Goal: Task Accomplishment & Management: Manage account settings

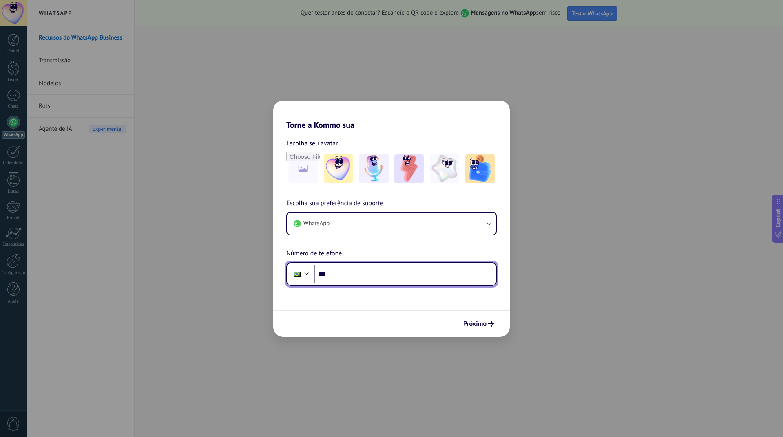
click at [343, 274] on input "***" at bounding box center [405, 274] width 182 height 19
click at [470, 324] on span "Próximo" at bounding box center [474, 324] width 23 height 6
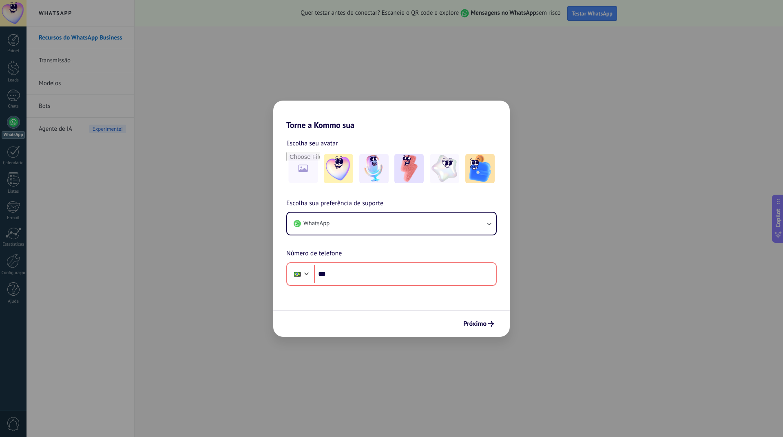
click at [338, 125] on h2 "Torne a Kommo sua" at bounding box center [391, 115] width 236 height 29
drag, startPoint x: 511, startPoint y: 70, endPoint x: 493, endPoint y: 70, distance: 18.3
click at [511, 70] on div "Torne a Kommo sua Escolha seu avatar Escolha sua preferência de suporte WhatsAp…" at bounding box center [391, 218] width 783 height 437
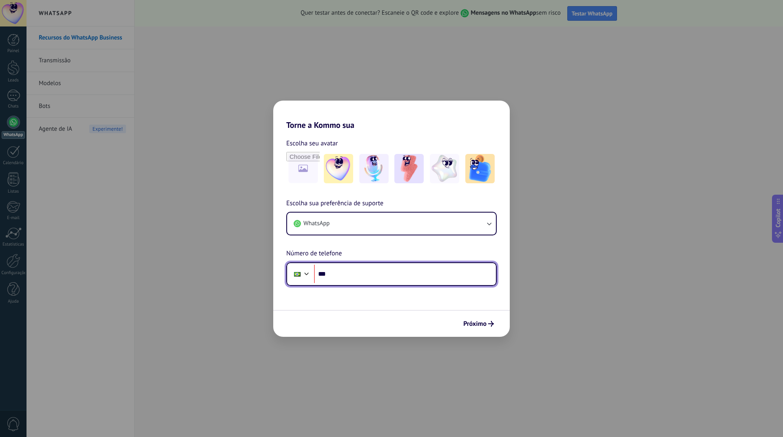
drag, startPoint x: 337, startPoint y: 277, endPoint x: 343, endPoint y: 275, distance: 5.5
click at [338, 277] on input "***" at bounding box center [405, 274] width 182 height 19
click at [348, 275] on input "***" at bounding box center [405, 274] width 182 height 19
type input "**********"
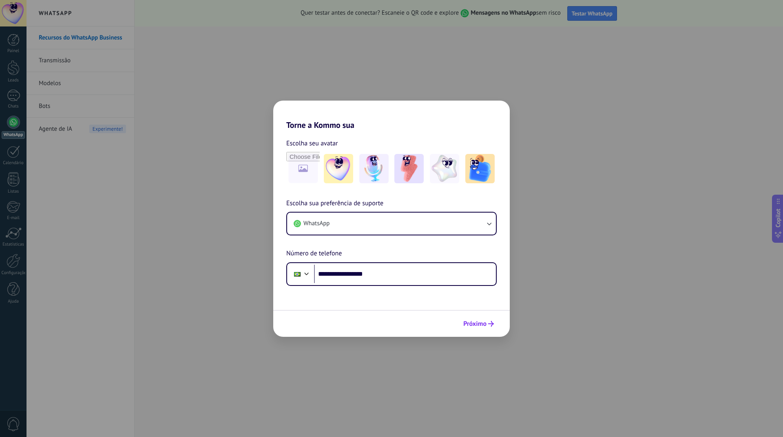
click at [474, 322] on span "Próximo" at bounding box center [474, 324] width 23 height 6
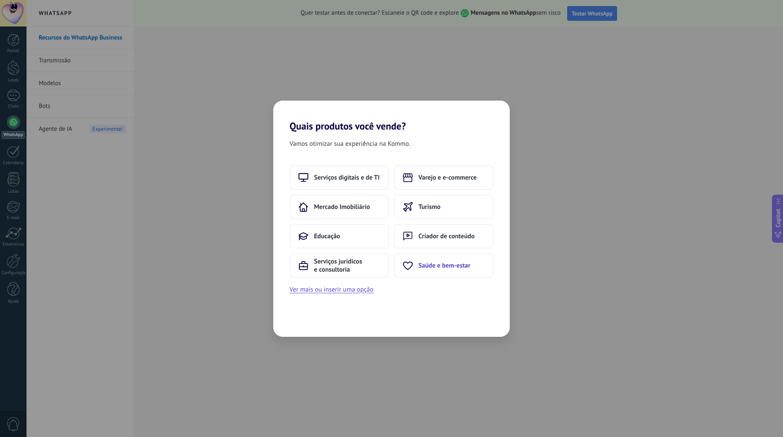
click at [423, 268] on span "Saúde e bem-estar" at bounding box center [444, 266] width 52 height 8
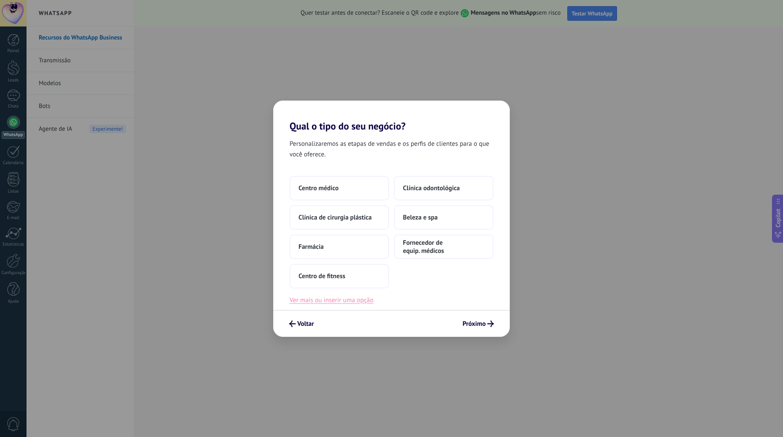
click at [328, 303] on button "Ver mais ou inserir uma opção" at bounding box center [331, 300] width 84 height 11
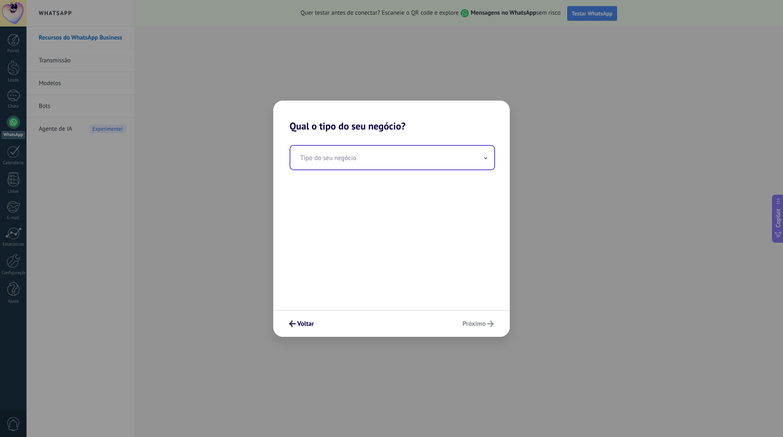
click at [357, 164] on input "text" at bounding box center [392, 158] width 204 height 24
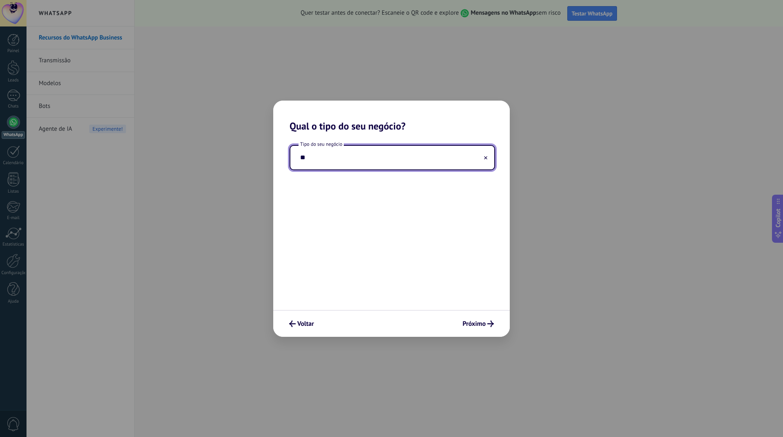
type input "*"
click at [319, 159] on input "**********" at bounding box center [392, 158] width 204 height 24
click at [381, 158] on input "**********" at bounding box center [392, 158] width 204 height 24
type input "**********"
click at [474, 322] on span "Próximo" at bounding box center [473, 324] width 23 height 6
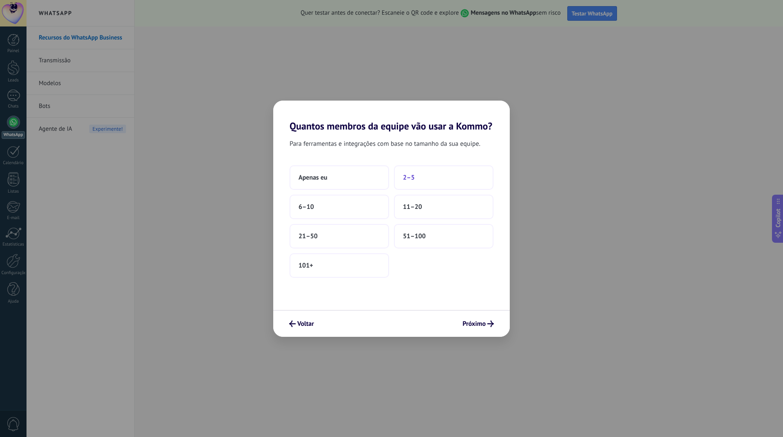
click at [412, 177] on span "2–5" at bounding box center [409, 178] width 12 height 8
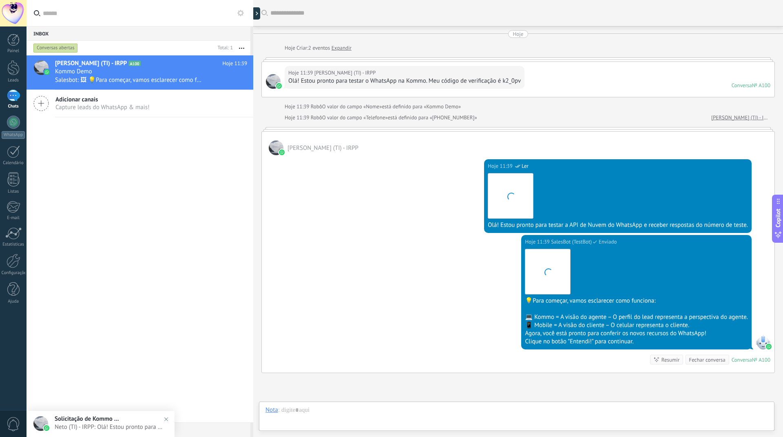
scroll to position [78, 0]
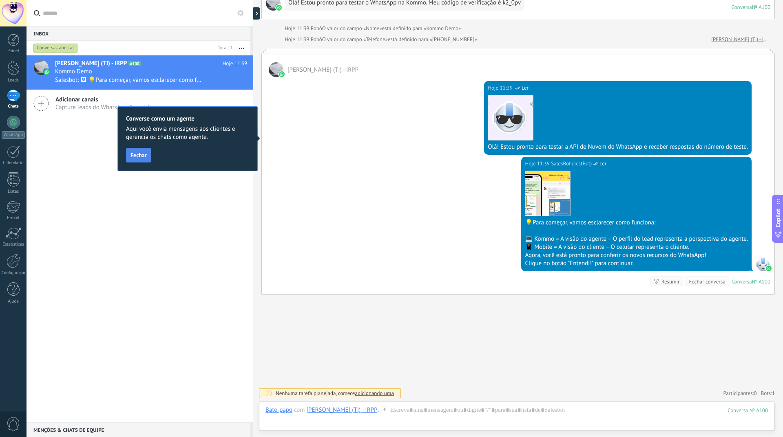
click at [139, 158] on span "Fechar" at bounding box center [138, 155] width 16 height 6
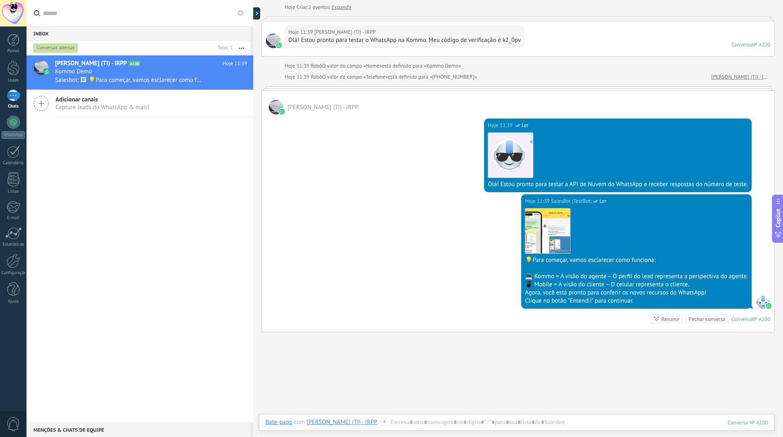
scroll to position [0, 0]
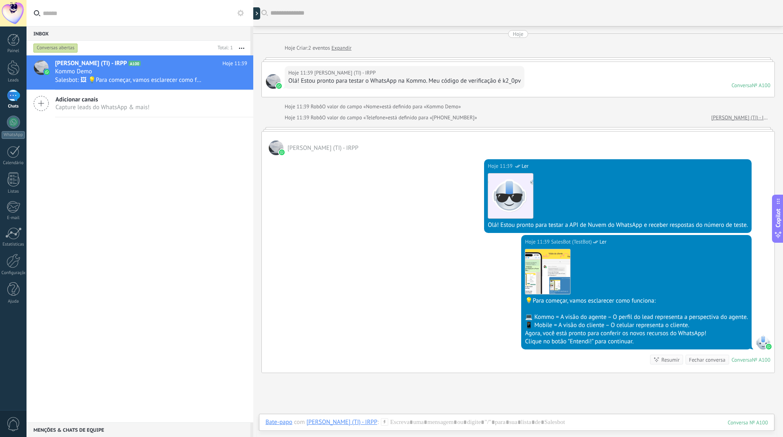
click at [10, 94] on div "1" at bounding box center [13, 96] width 13 height 12
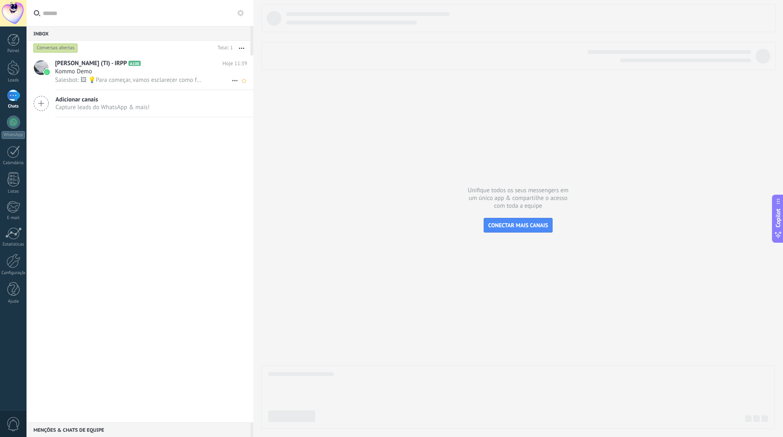
click at [144, 74] on div "Kommo Demo" at bounding box center [151, 72] width 192 height 8
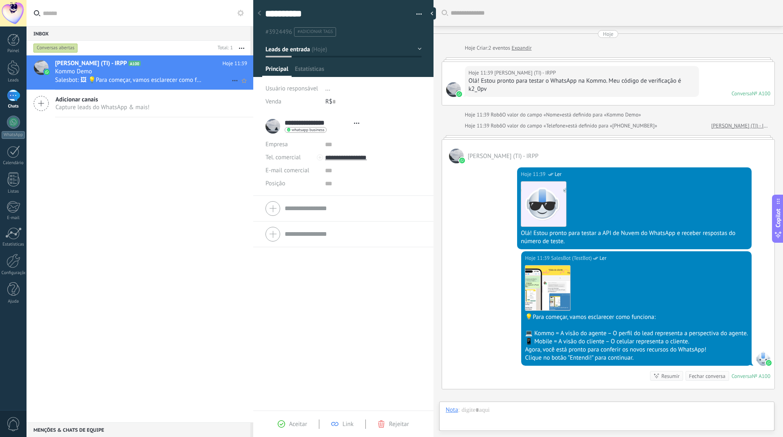
type textarea "**********"
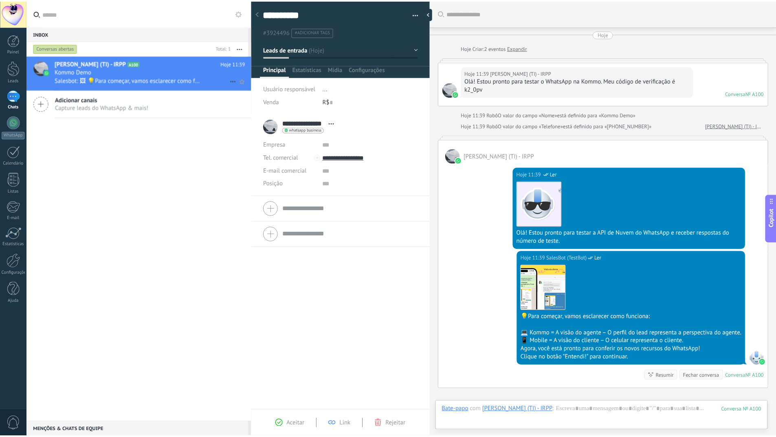
scroll to position [95, 0]
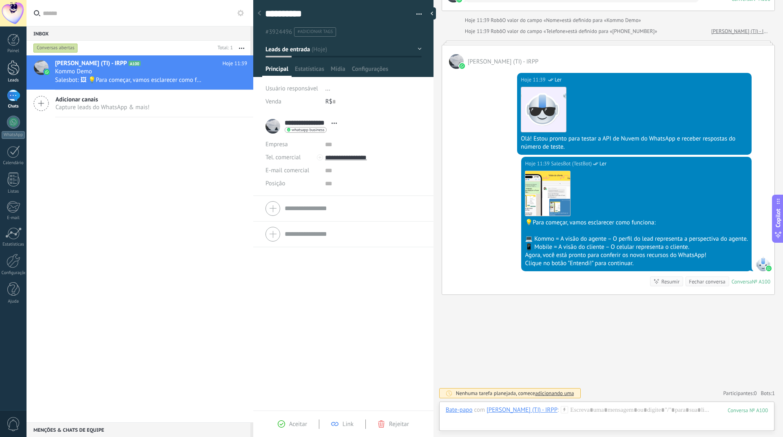
click at [10, 68] on div at bounding box center [13, 67] width 12 height 15
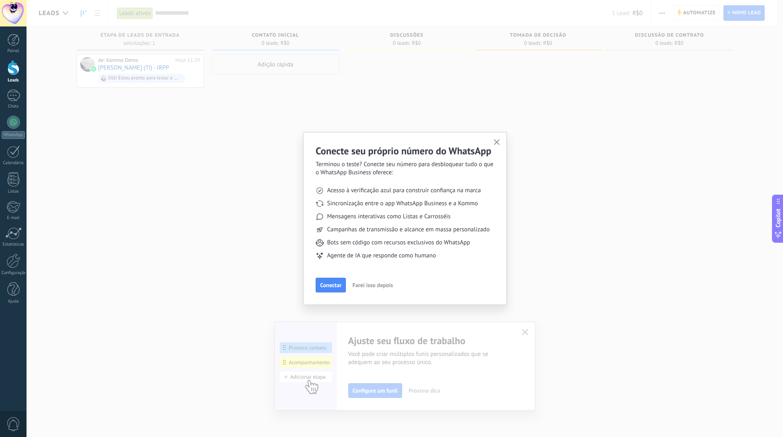
click at [497, 143] on use "button" at bounding box center [497, 142] width 6 height 6
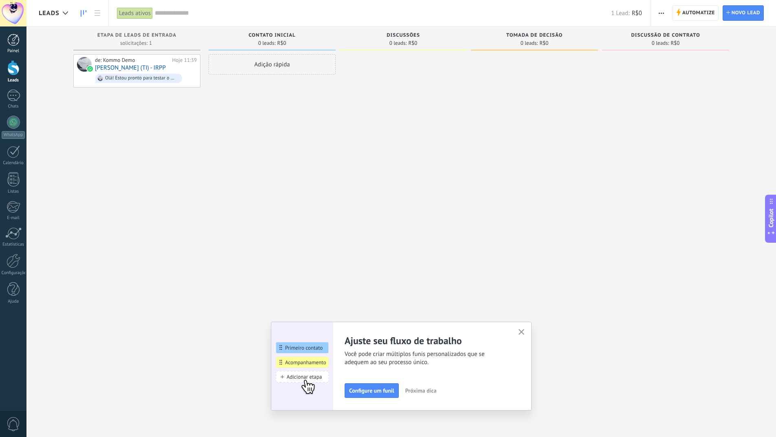
click at [15, 46] on link "Painel" at bounding box center [13, 44] width 26 height 20
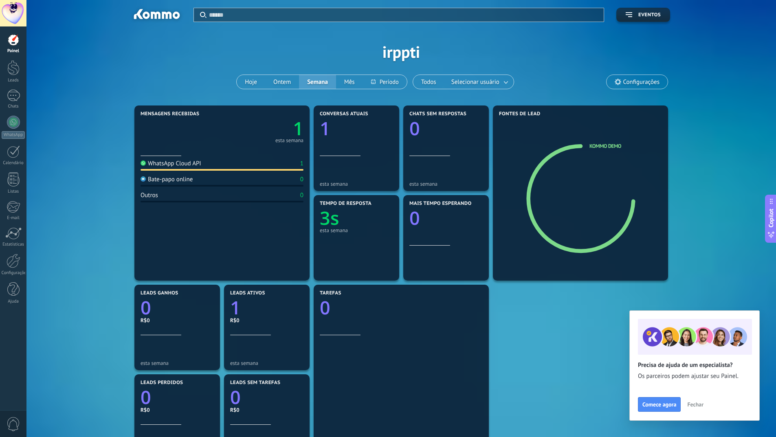
click at [13, 13] on div at bounding box center [13, 13] width 26 height 26
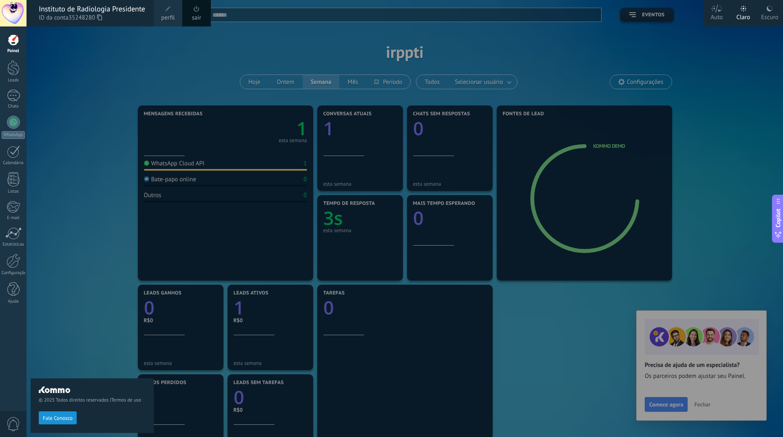
click at [82, 74] on div "© 2025 Todos direitos reservados | Termos de uso Fale Conosco" at bounding box center [92, 231] width 123 height 411
click at [17, 69] on div at bounding box center [13, 67] width 12 height 15
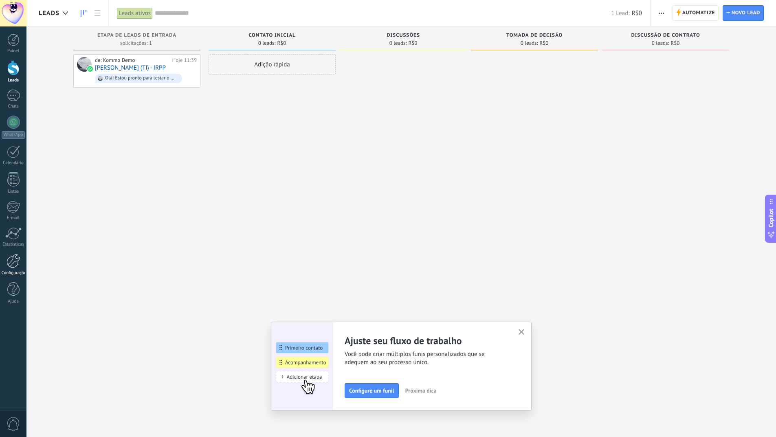
click at [15, 262] on div at bounding box center [14, 261] width 14 height 14
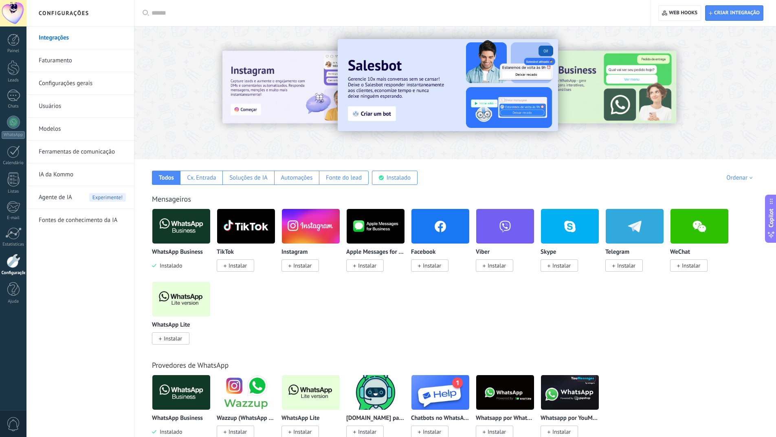
click at [66, 62] on link "Faturamento" at bounding box center [82, 60] width 87 height 23
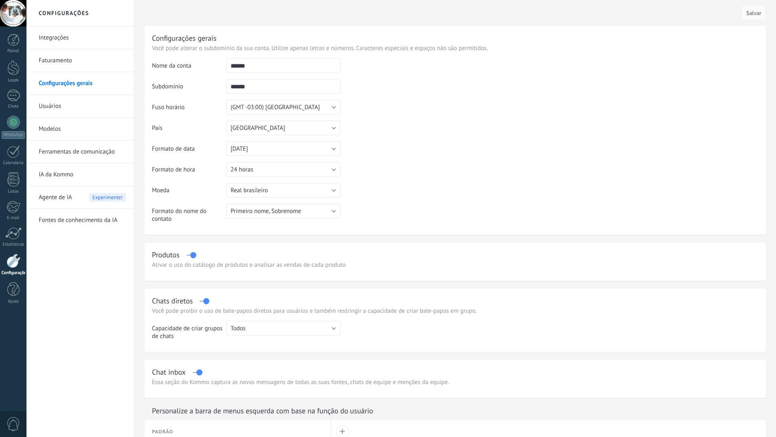
click at [54, 106] on link "Usuários" at bounding box center [82, 106] width 87 height 23
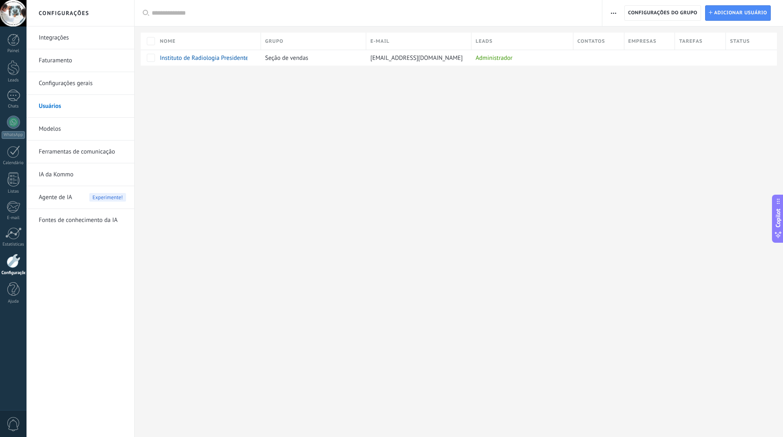
click at [53, 132] on link "Modelos" at bounding box center [82, 129] width 87 height 23
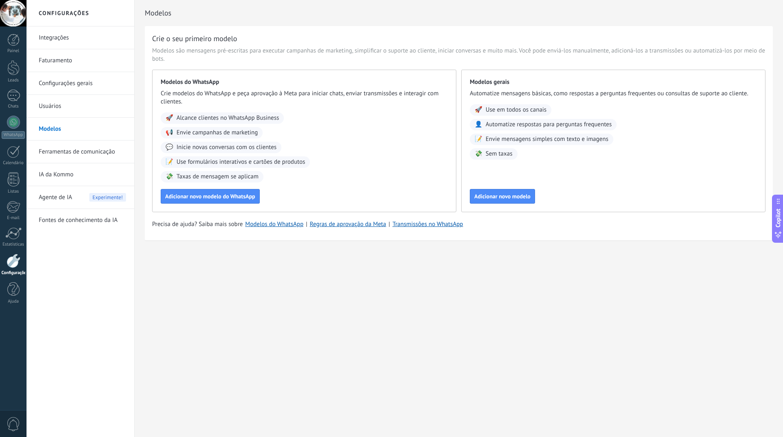
click at [65, 154] on link "Ferramentas de comunicação" at bounding box center [82, 152] width 87 height 23
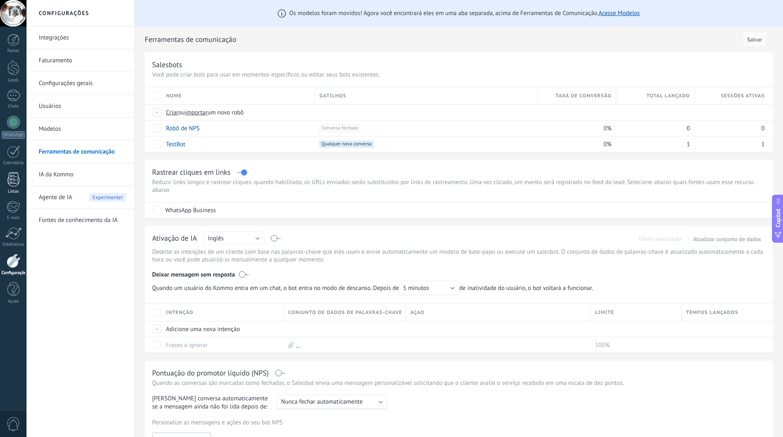
click at [14, 181] on div at bounding box center [13, 179] width 12 height 14
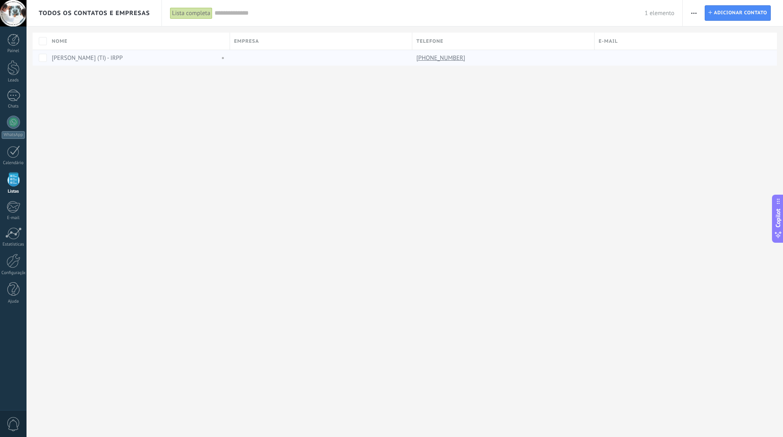
click at [79, 55] on link "[PERSON_NAME] (TI) - IRPP" at bounding box center [87, 58] width 71 height 8
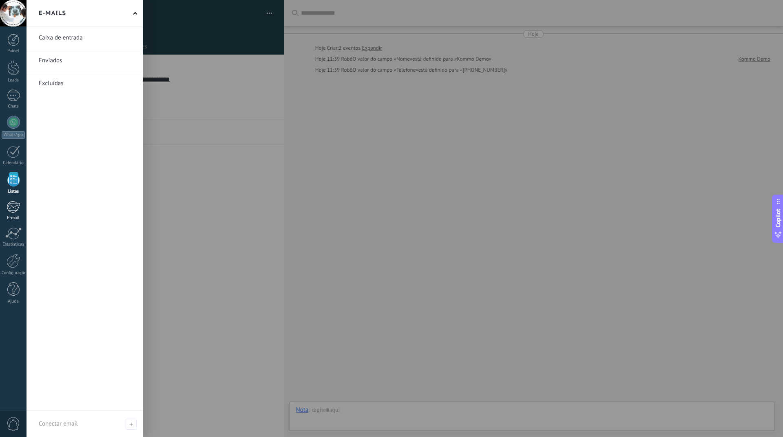
click at [15, 208] on div at bounding box center [13, 207] width 13 height 12
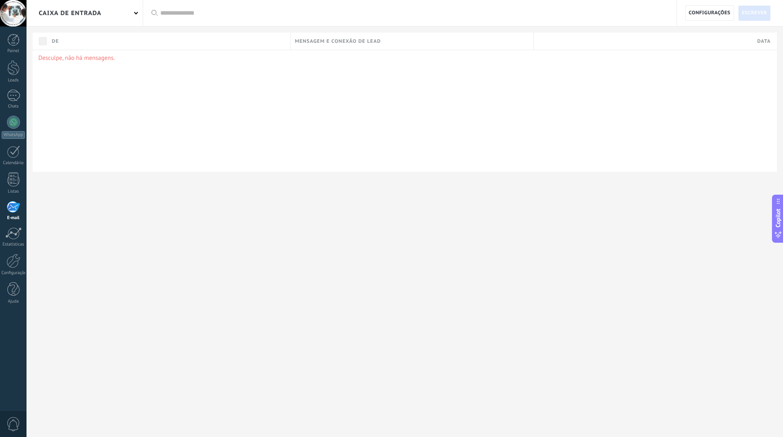
click at [138, 12] on span at bounding box center [136, 13] width 4 height 4
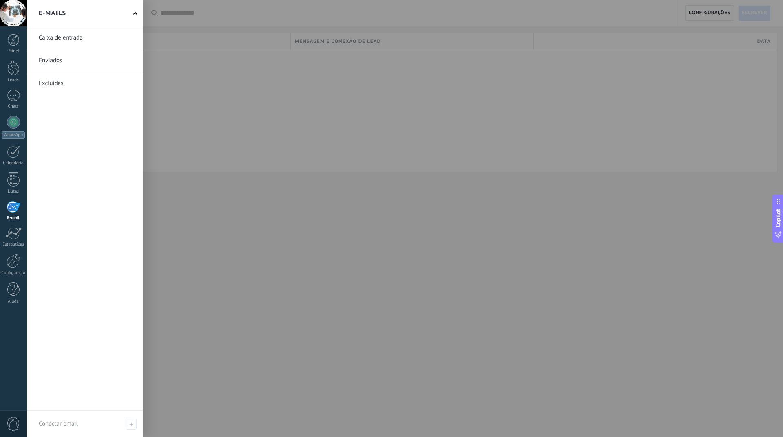
click at [164, 342] on div at bounding box center [417, 218] width 783 height 437
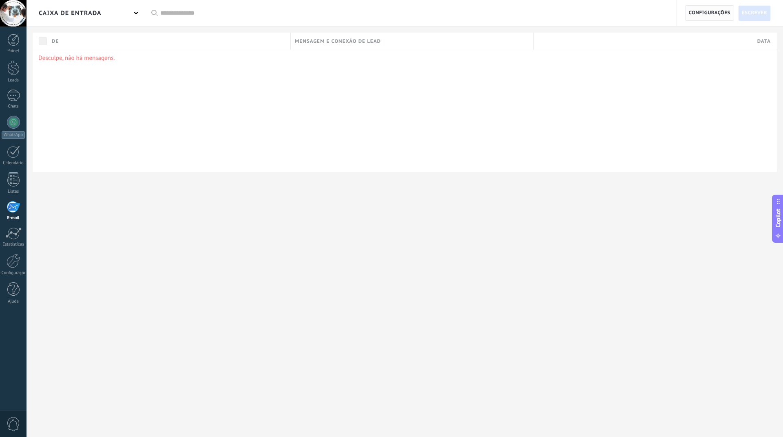
click at [711, 10] on span "Configurações" at bounding box center [709, 13] width 42 height 15
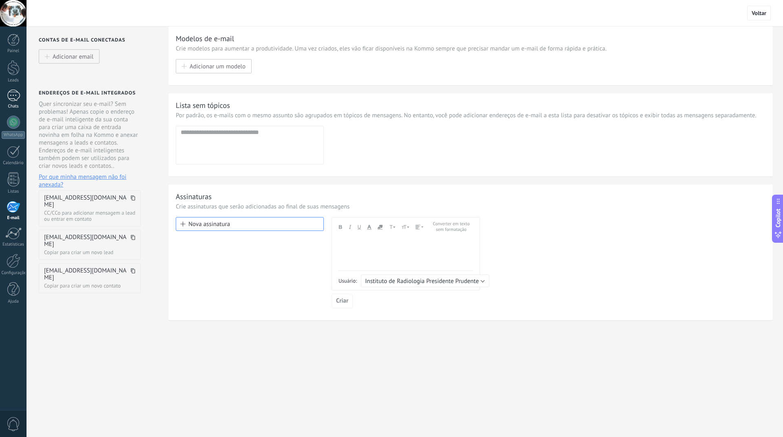
click at [13, 95] on div at bounding box center [13, 96] width 13 height 12
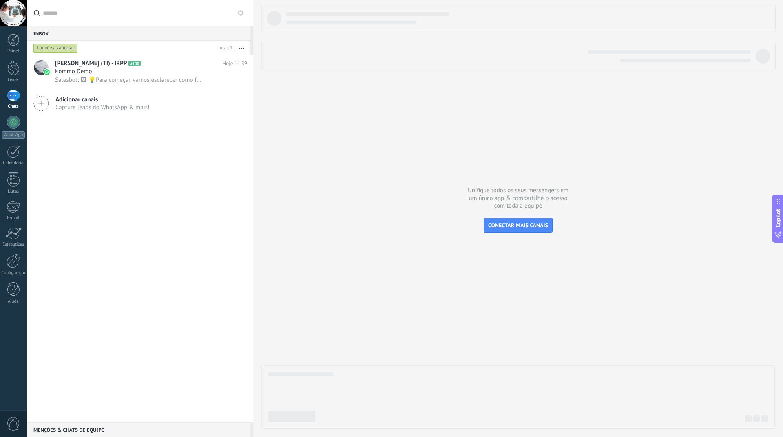
click at [239, 11] on use at bounding box center [240, 13] width 7 height 7
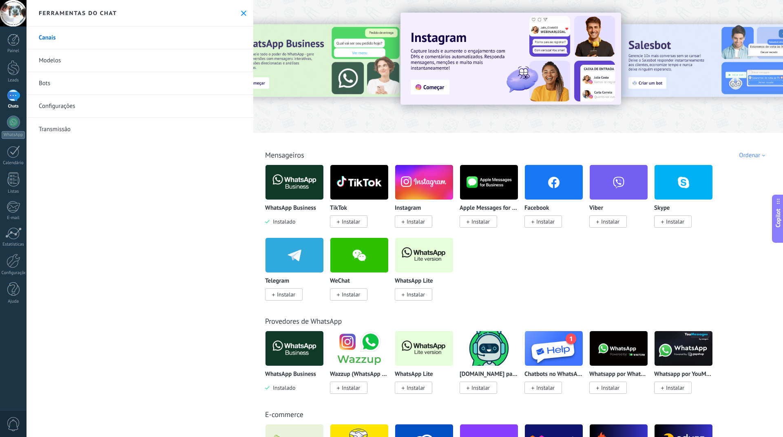
click at [54, 58] on link "Modelos" at bounding box center [139, 60] width 227 height 23
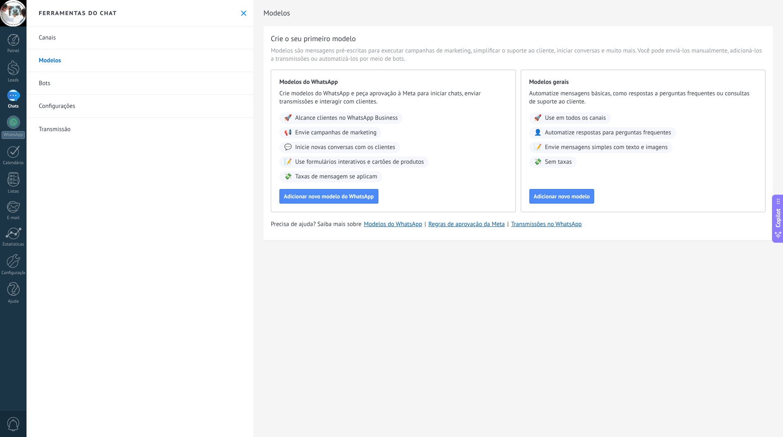
click at [60, 133] on link "Transmissão" at bounding box center [139, 129] width 227 height 23
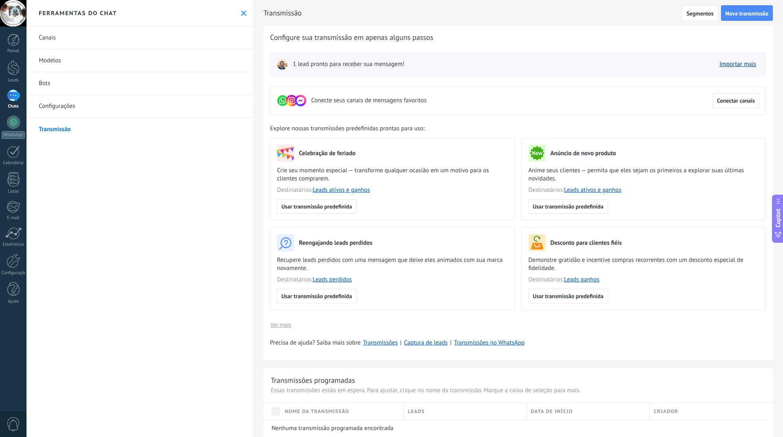
click at [730, 65] on link "Importar mais" at bounding box center [737, 64] width 37 height 8
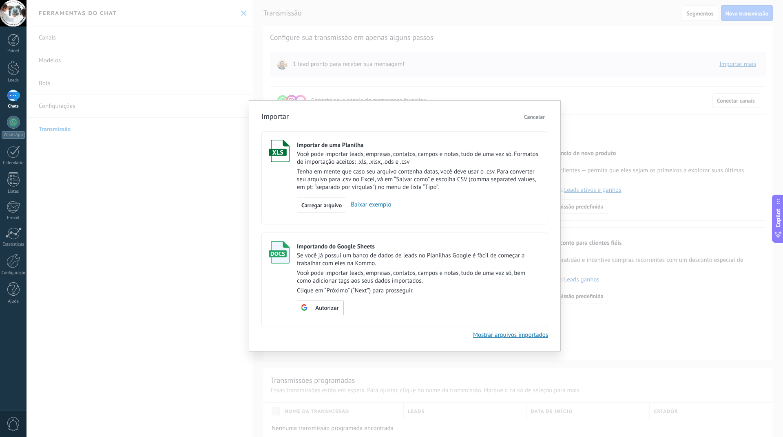
click at [533, 119] on span "Cancelar" at bounding box center [534, 116] width 21 height 7
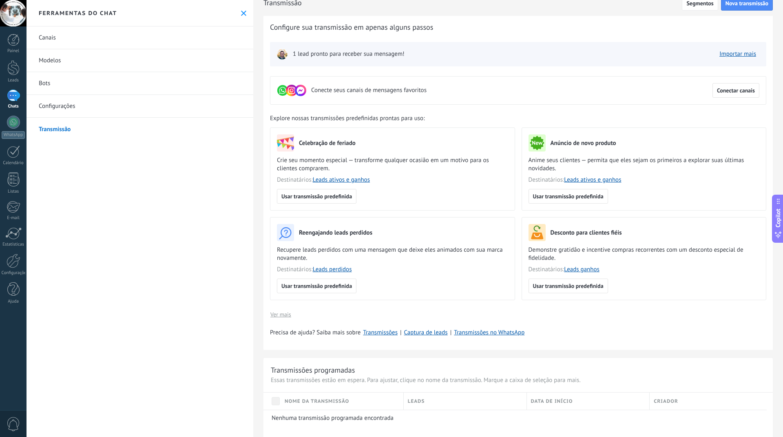
scroll to position [9, 0]
click at [286, 315] on span "Ver mais" at bounding box center [280, 316] width 21 height 6
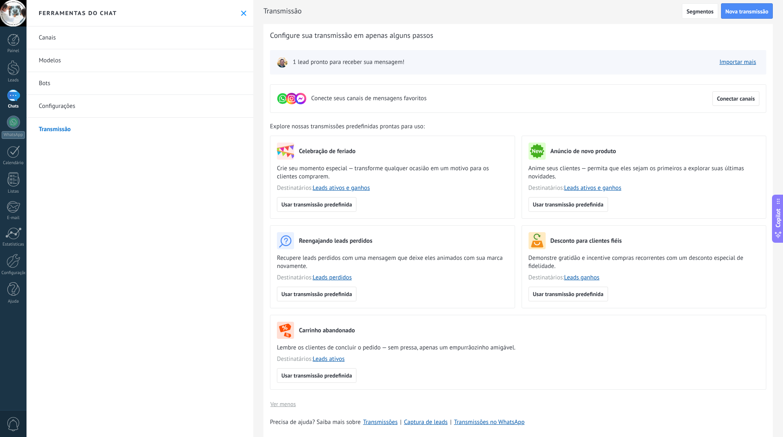
scroll to position [0, 0]
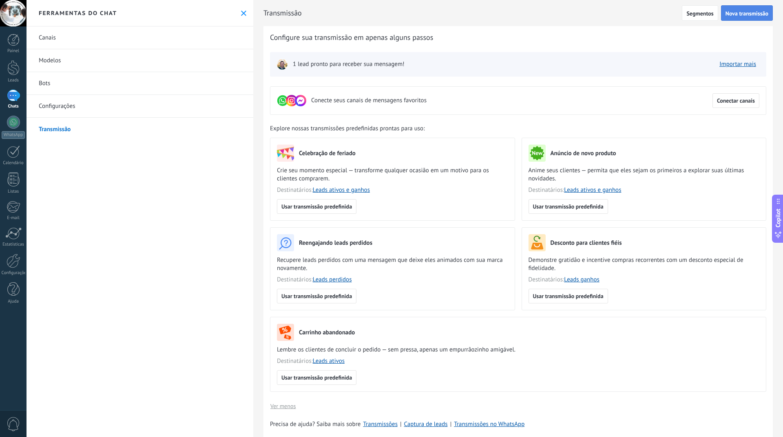
click at [733, 16] on span "Nova transmissão" at bounding box center [746, 14] width 43 height 6
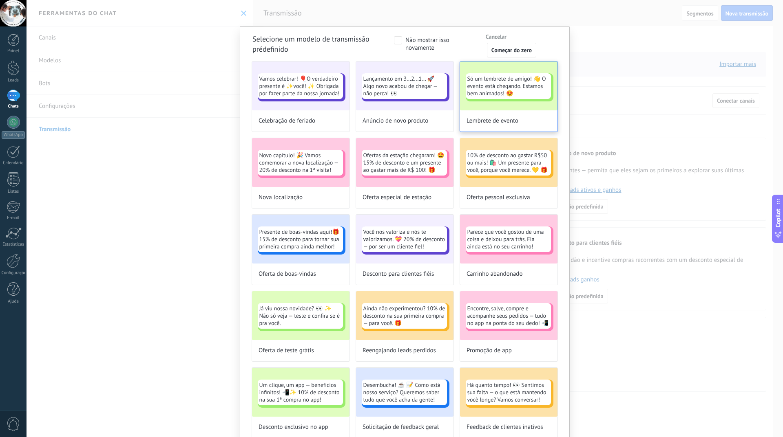
click at [494, 98] on div "Só um lembrete de amigo! 👋 O evento está chegando. Estamos bem animados! 😍" at bounding box center [507, 86] width 85 height 26
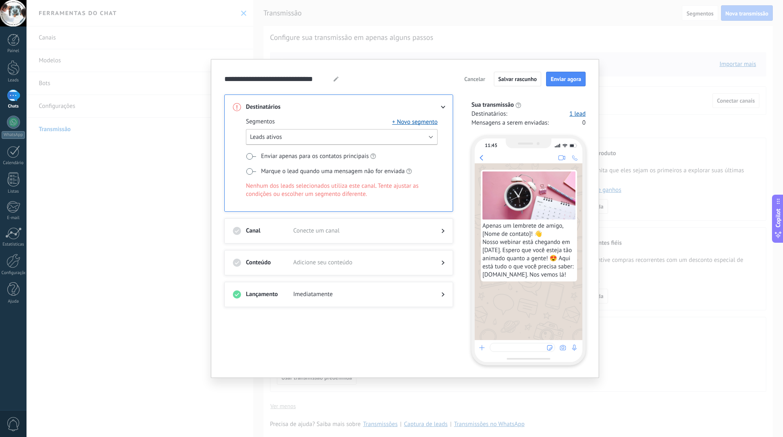
click at [306, 139] on button "Leads ativos" at bounding box center [342, 137] width 192 height 16
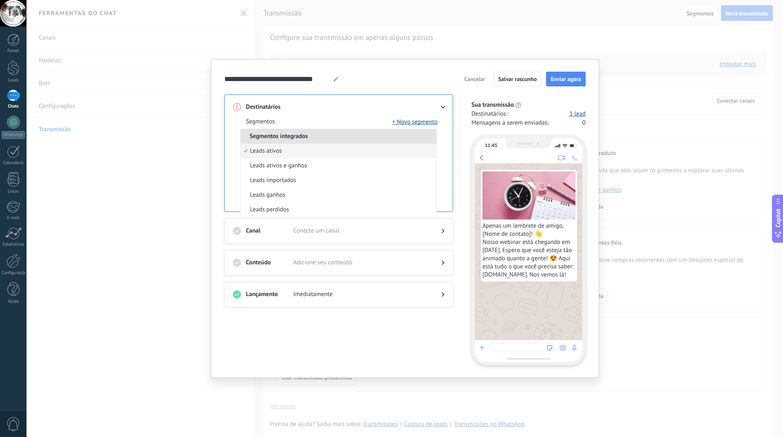
click at [306, 139] on span "Segmentos integrados" at bounding box center [278, 136] width 76 height 8
click at [361, 83] on div "**********" at bounding box center [404, 79] width 361 height 15
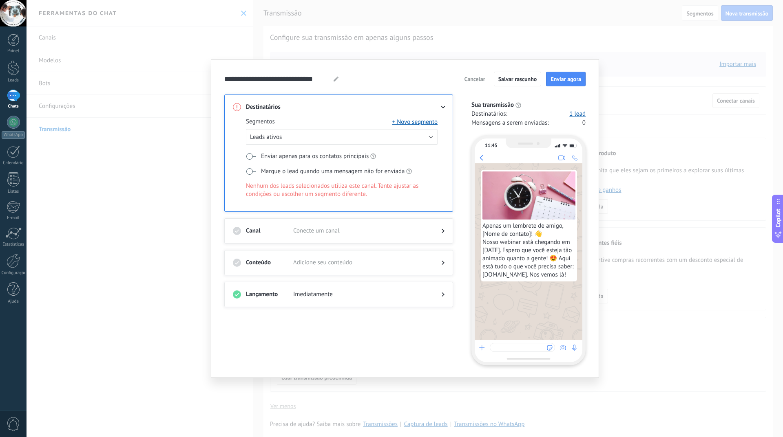
click at [514, 236] on span "Apenas um lembrete de amigo, [Nome de contato]! 👋 Nosso webinar está chegando e…" at bounding box center [528, 250] width 93 height 57
drag, startPoint x: 500, startPoint y: 232, endPoint x: 518, endPoint y: 252, distance: 26.3
click at [518, 252] on span "Apenas um lembrete de amigo, [Nome de contato]! 👋 Nosso webinar está chegando e…" at bounding box center [528, 250] width 93 height 57
click at [520, 260] on span "Apenas um lembrete de amigo, [Nome de contato]! 👋 Nosso webinar está chegando e…" at bounding box center [528, 250] width 93 height 57
click at [285, 192] on span "Nenhum dos leads selecionados utiliza este canal. Tente ajustar as condições ou…" at bounding box center [342, 190] width 192 height 16
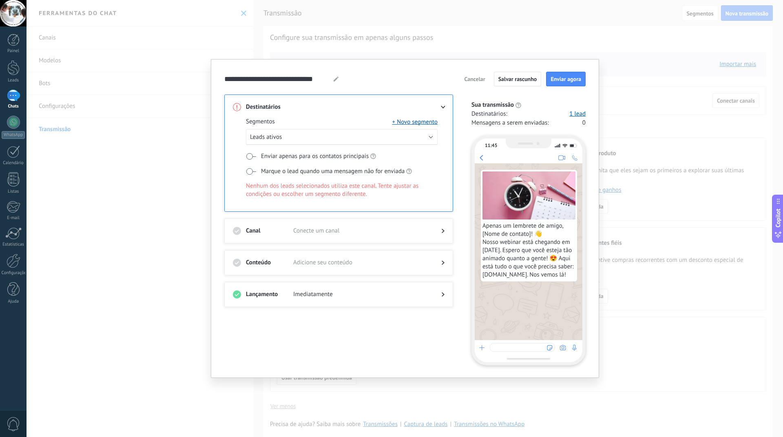
click at [312, 263] on span "Adicione seu conteúdo" at bounding box center [360, 263] width 135 height 8
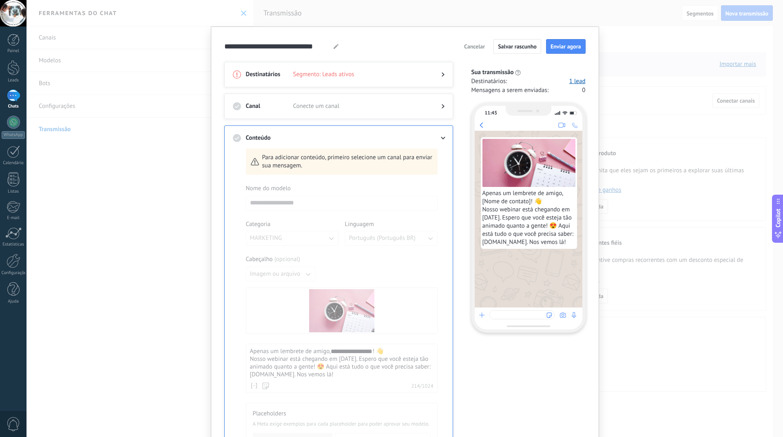
click at [443, 138] on icon at bounding box center [442, 138] width 5 height 3
click at [260, 140] on h3 "Conteúdo" at bounding box center [269, 138] width 47 height 8
click at [443, 137] on use at bounding box center [443, 138] width 4 height 3
click at [434, 106] on div at bounding box center [436, 106] width 16 height 8
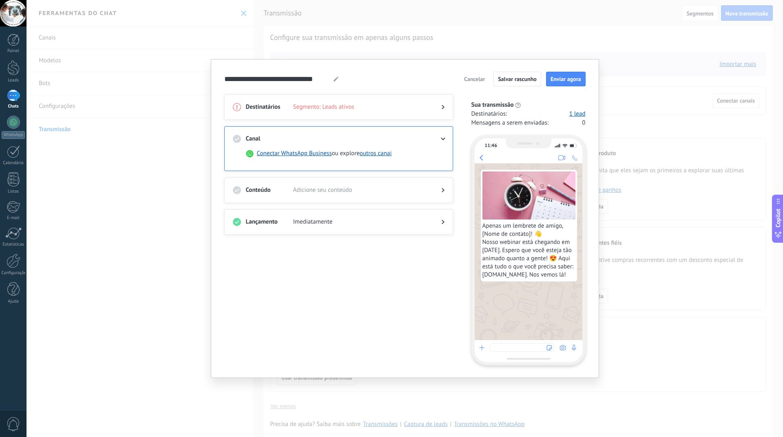
click at [328, 108] on span "Segmento: Leads ativos" at bounding box center [360, 107] width 135 height 8
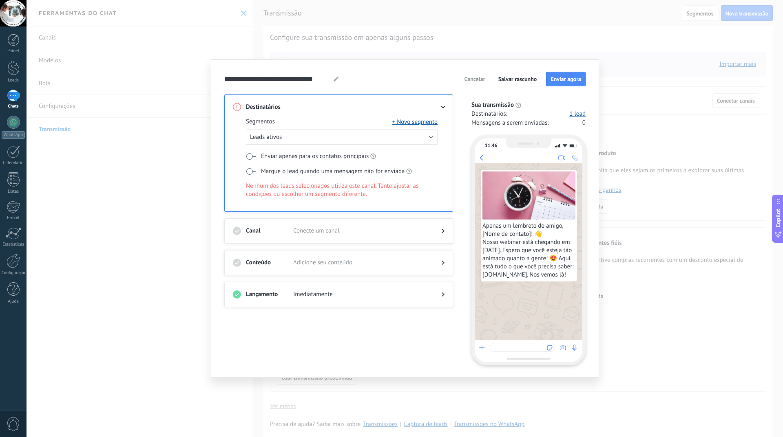
click at [249, 154] on span at bounding box center [251, 156] width 10 height 7
click at [441, 107] on icon at bounding box center [443, 107] width 5 height 3
click at [265, 106] on h3 "Destinatários" at bounding box center [269, 107] width 47 height 8
click at [250, 174] on span at bounding box center [251, 171] width 10 height 7
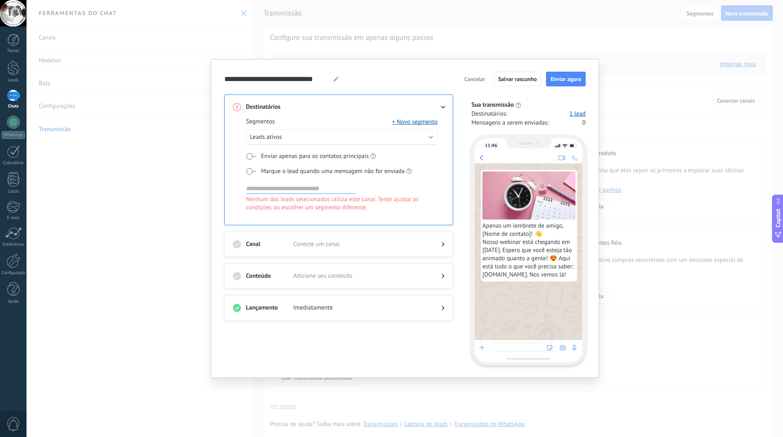
click at [285, 190] on input at bounding box center [301, 189] width 110 height 10
click at [254, 168] on span at bounding box center [251, 171] width 10 height 7
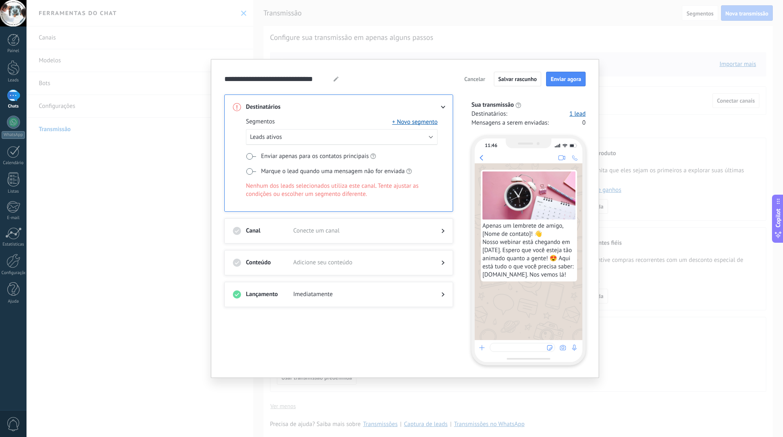
click at [254, 156] on span at bounding box center [251, 156] width 10 height 7
click at [267, 137] on span "Leads ativos" at bounding box center [266, 137] width 32 height 8
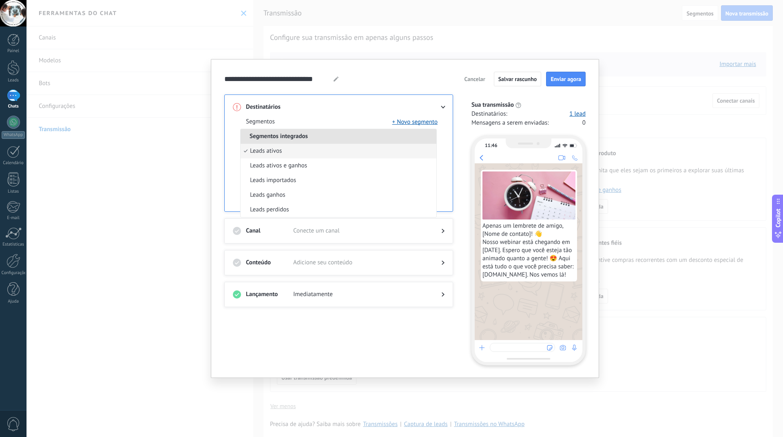
click at [267, 150] on span "Leads ativos" at bounding box center [266, 151] width 32 height 8
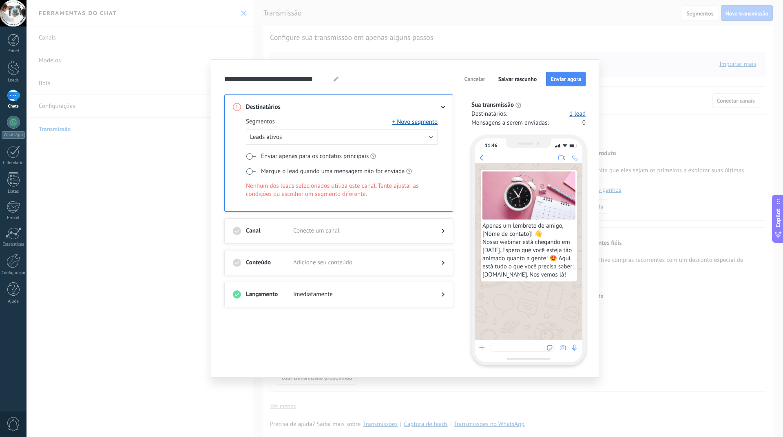
click at [332, 108] on span at bounding box center [360, 107] width 135 height 8
drag, startPoint x: 267, startPoint y: 105, endPoint x: 379, endPoint y: 106, distance: 112.1
click at [268, 106] on h3 "Destinatários" at bounding box center [269, 107] width 47 height 8
click at [442, 106] on div at bounding box center [436, 107] width 16 height 8
click at [442, 106] on icon at bounding box center [443, 107] width 5 height 3
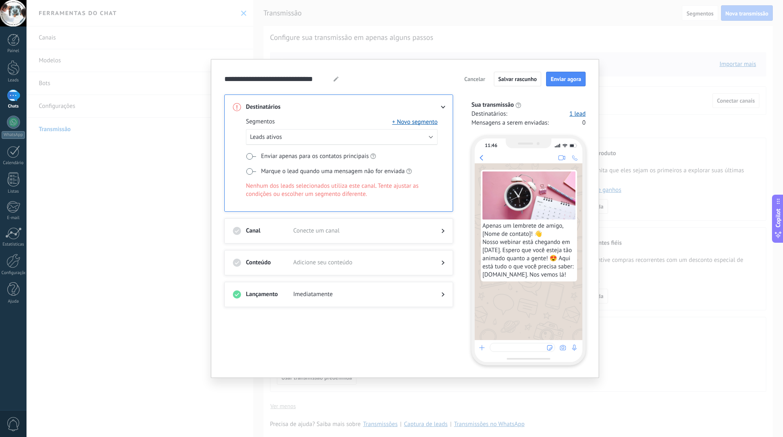
click at [375, 89] on div "**********" at bounding box center [404, 219] width 361 height 294
click at [441, 229] on icon at bounding box center [442, 231] width 3 height 5
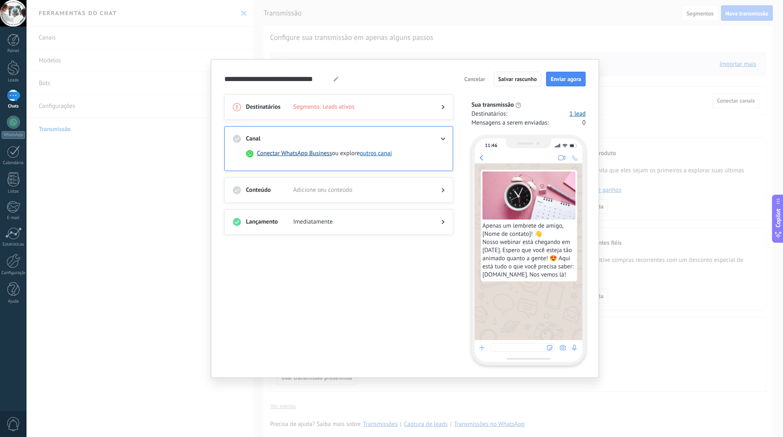
click at [283, 152] on button "Conectar WhatsApp Business" at bounding box center [294, 154] width 75 height 8
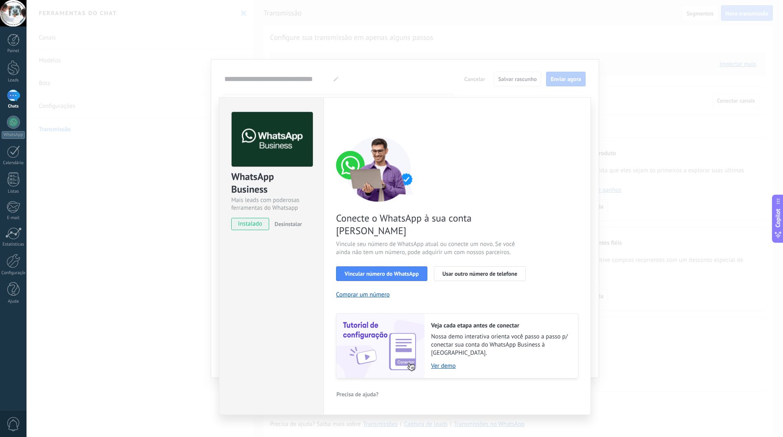
click at [422, 77] on div "WhatsApp Business Mais leads com poderosas ferramentas do Whatsapp instalado De…" at bounding box center [404, 218] width 756 height 437
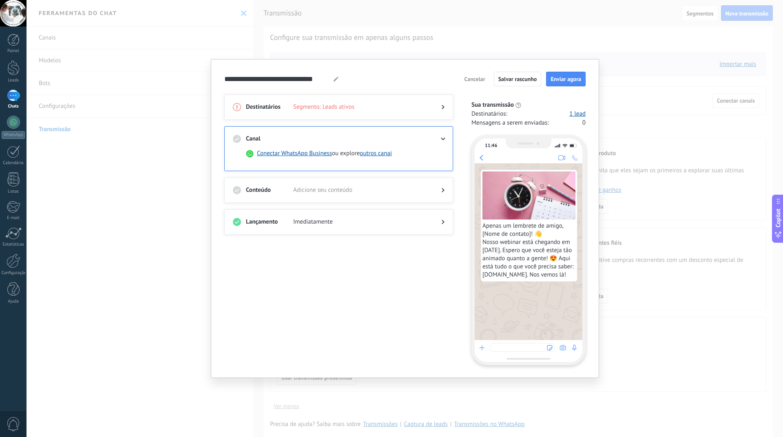
click at [389, 187] on span "Adicione seu conteúdo" at bounding box center [360, 190] width 135 height 8
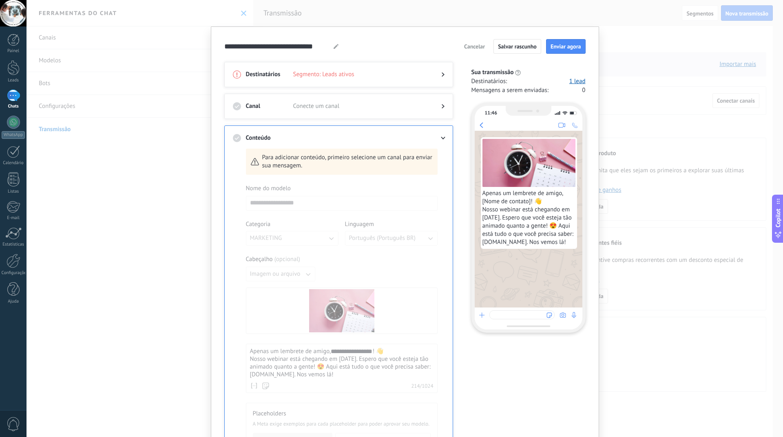
click at [353, 112] on div at bounding box center [339, 114] width 212 height 8
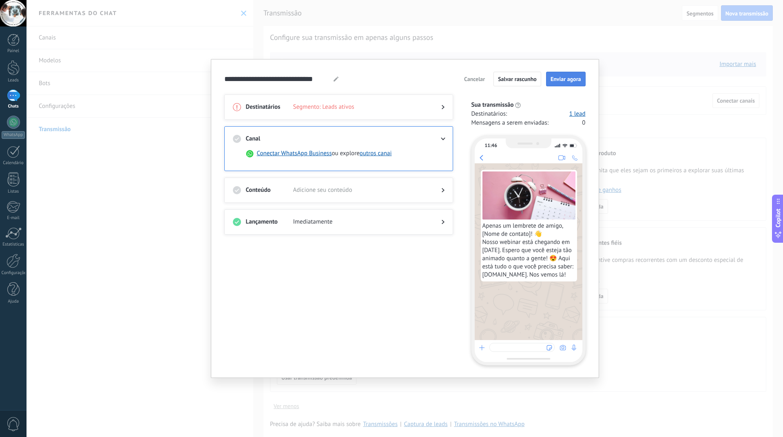
click at [570, 80] on span "Enviar agora" at bounding box center [565, 79] width 31 height 6
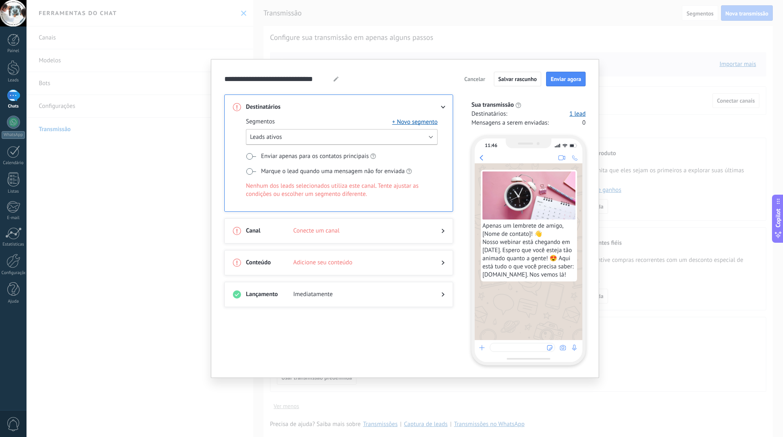
click at [279, 139] on span "Leads ativos" at bounding box center [266, 137] width 32 height 8
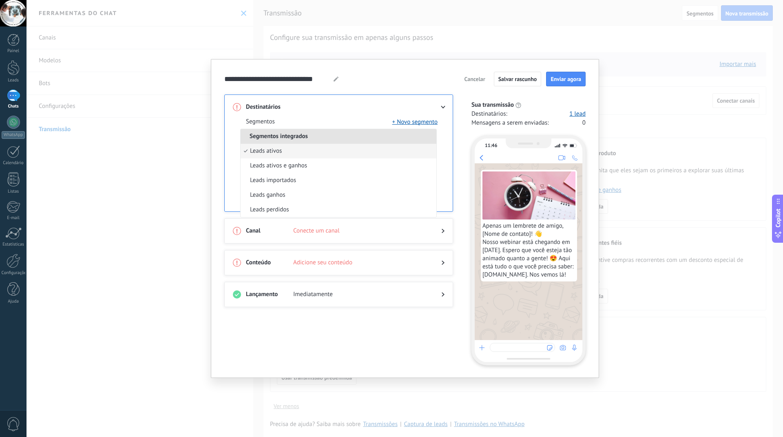
click at [185, 247] on div "**********" at bounding box center [404, 218] width 756 height 437
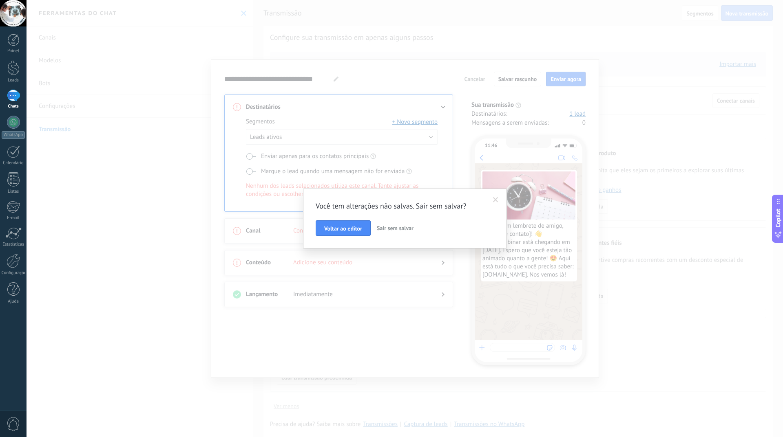
drag, startPoint x: 354, startPoint y: 326, endPoint x: 366, endPoint y: 323, distance: 13.0
click at [359, 325] on div "Você tem alterações não salvas. Sair sem salvar? Voltar ao editor Sair sem salv…" at bounding box center [404, 218] width 756 height 437
click at [399, 229] on span "Sair sem salvar" at bounding box center [395, 228] width 37 height 7
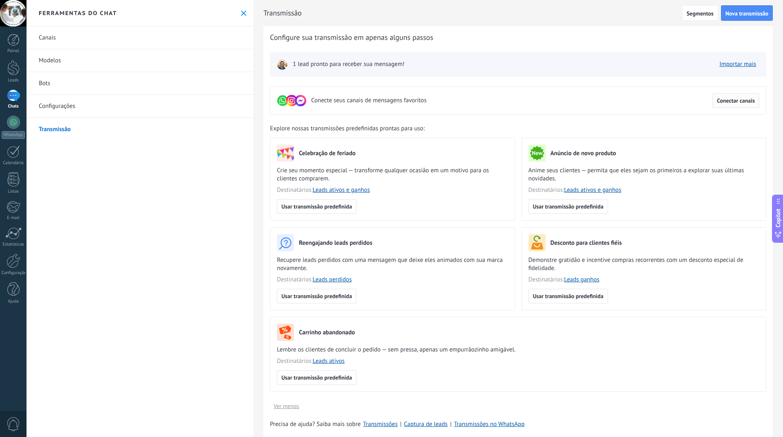
click at [727, 102] on span "Conectar canais" at bounding box center [736, 101] width 38 height 6
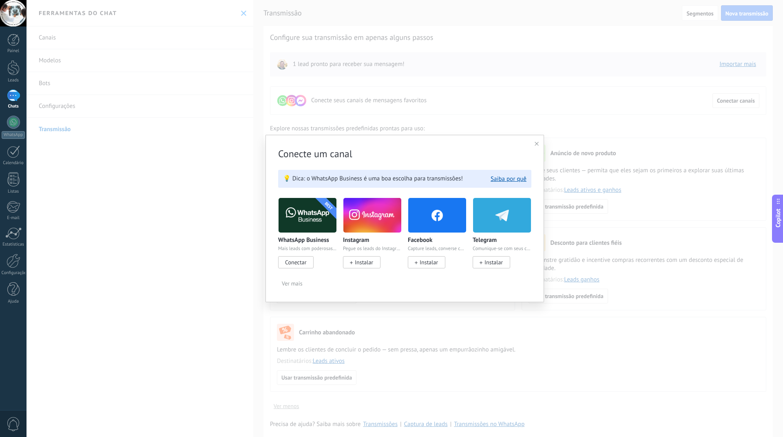
click at [297, 284] on span "Ver mais" at bounding box center [292, 284] width 21 height 6
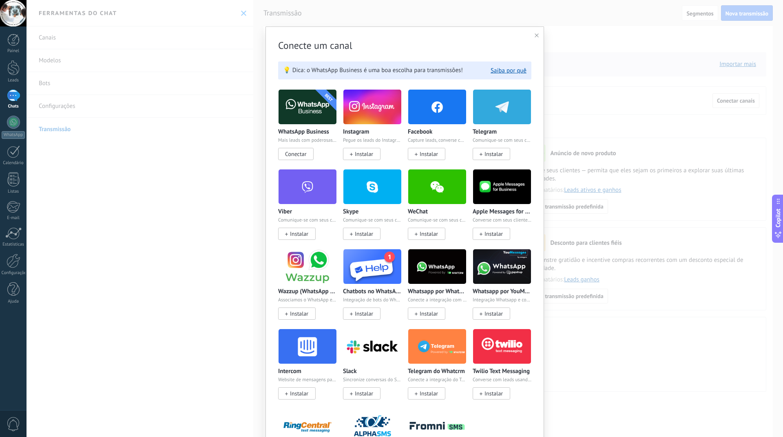
click at [534, 36] on icon at bounding box center [536, 35] width 4 height 4
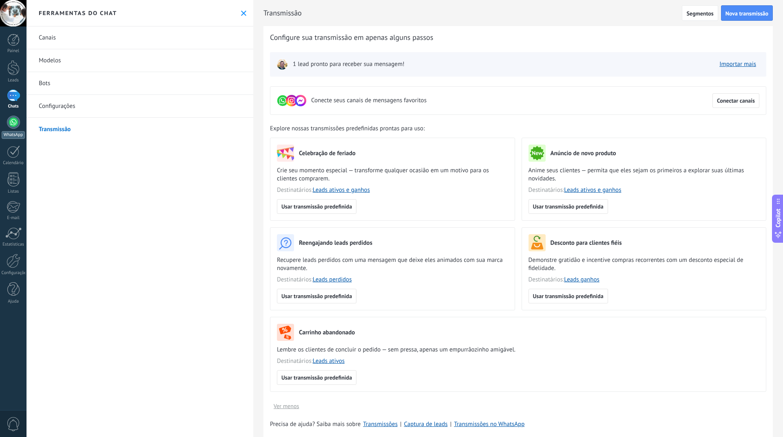
click at [17, 126] on div at bounding box center [13, 122] width 13 height 13
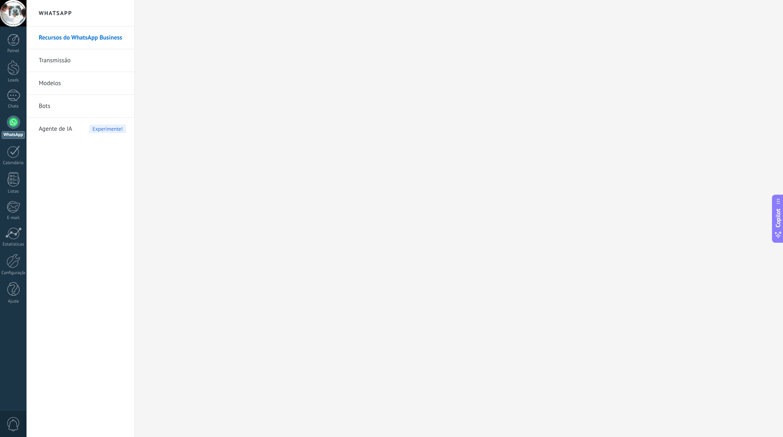
click at [72, 59] on link "Transmissão" at bounding box center [82, 60] width 87 height 23
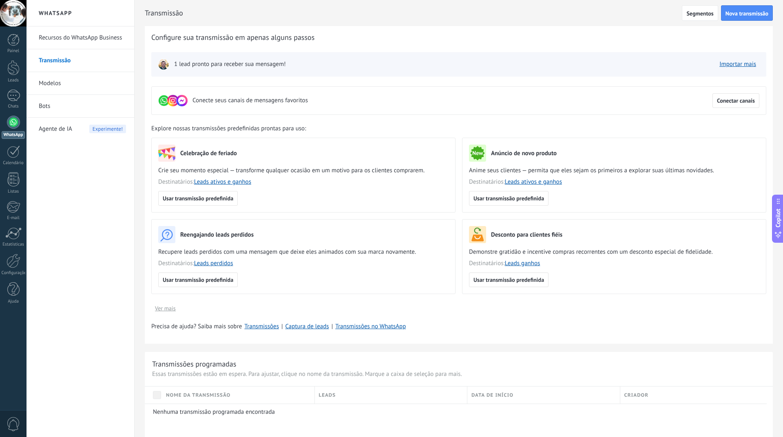
click at [53, 83] on link "Modelos" at bounding box center [82, 83] width 87 height 23
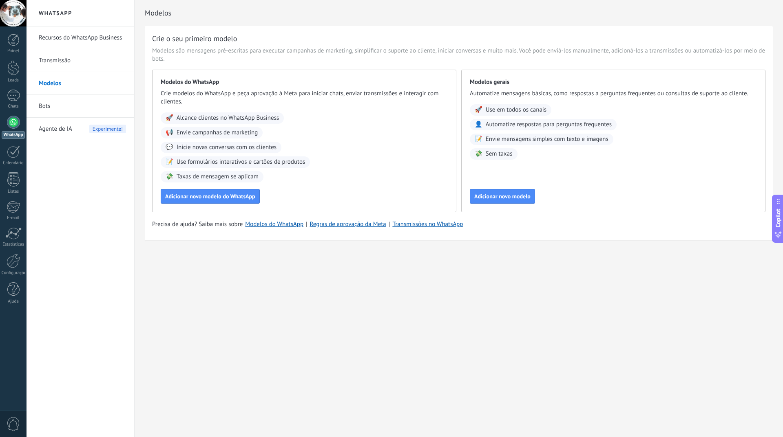
click at [41, 105] on link "Bots" at bounding box center [82, 106] width 87 height 23
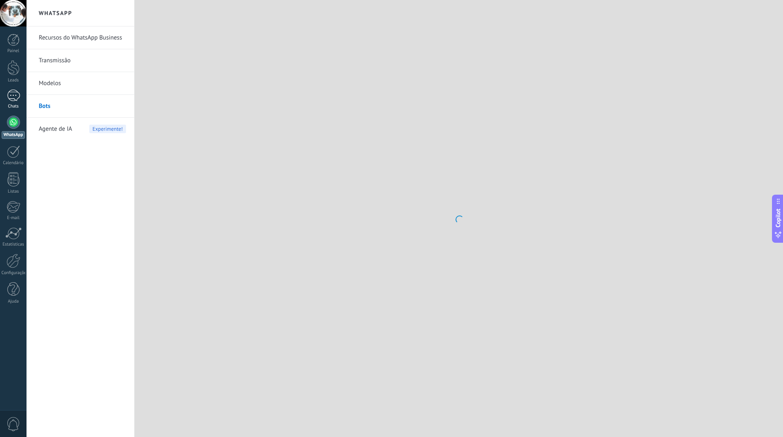
click at [15, 98] on div at bounding box center [13, 96] width 13 height 12
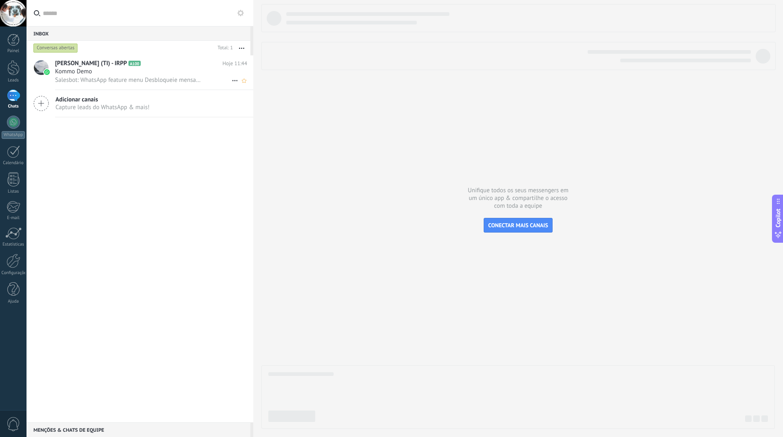
click at [126, 69] on div "Kommo Demo" at bounding box center [151, 72] width 192 height 8
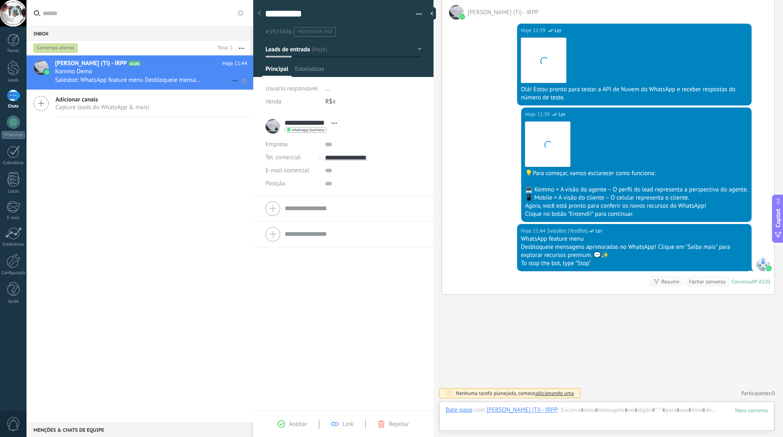
scroll to position [12, 0]
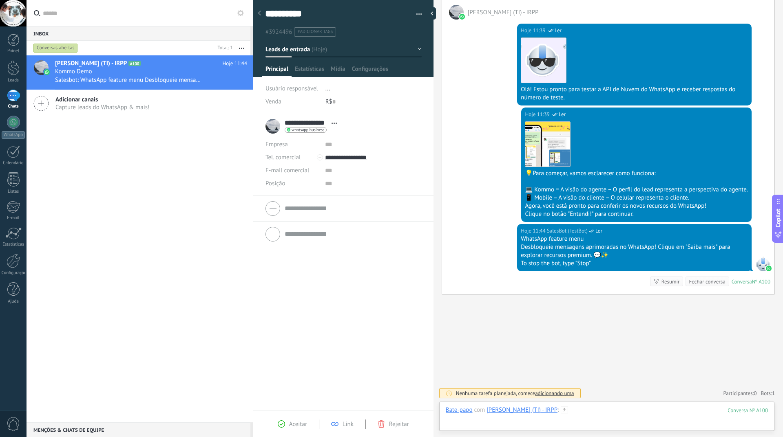
click at [539, 418] on div at bounding box center [606, 418] width 322 height 24
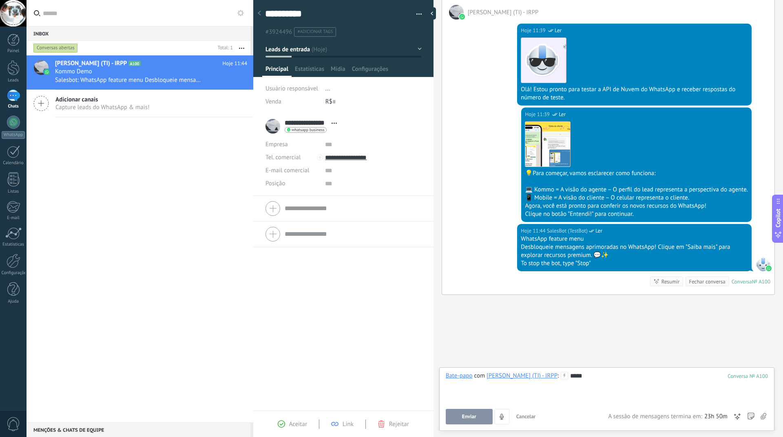
click at [480, 414] on button "Enviar" at bounding box center [468, 416] width 47 height 15
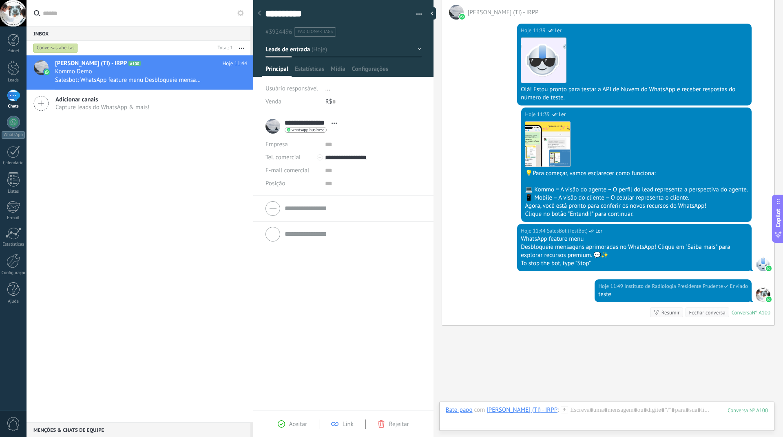
scroll to position [175, 0]
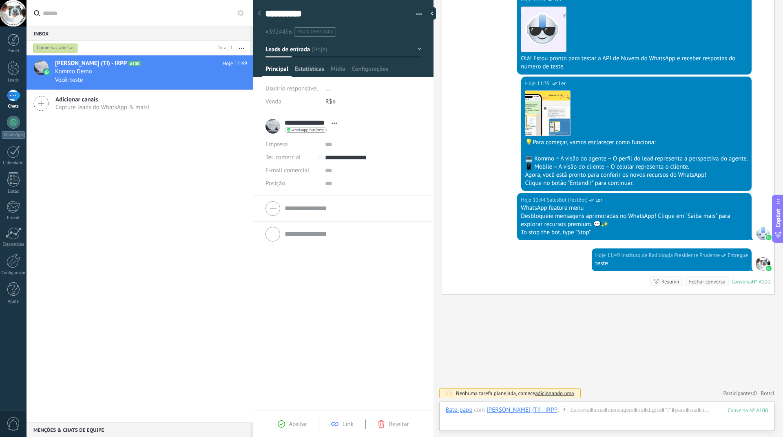
click at [309, 69] on span "Estatísticas" at bounding box center [309, 71] width 29 height 12
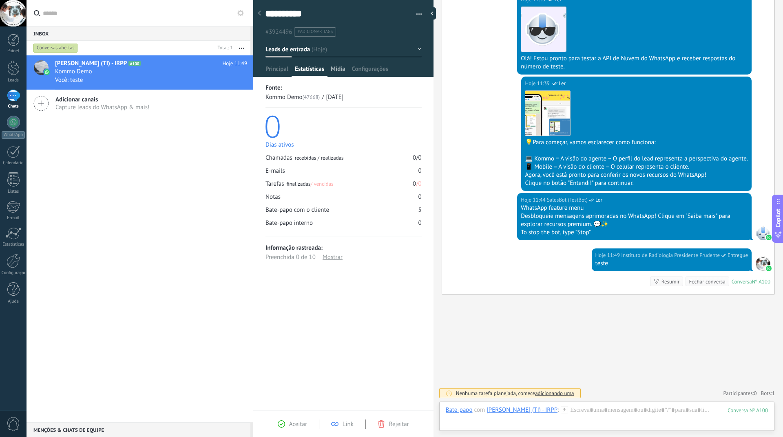
click at [340, 70] on span "Mídia" at bounding box center [338, 71] width 15 height 12
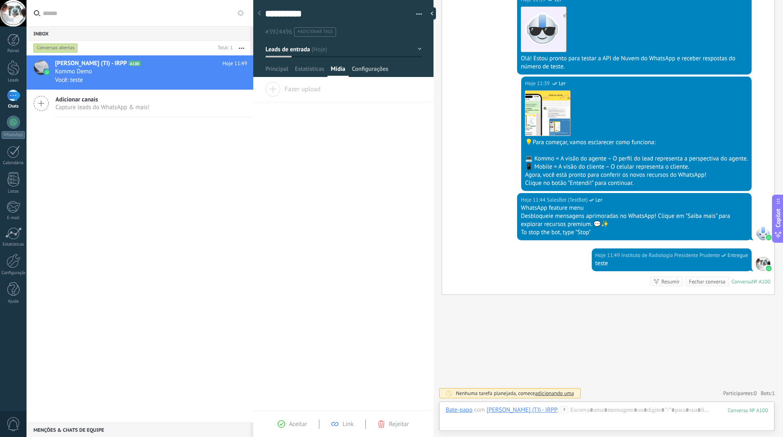
click at [364, 71] on span "Configurações" at bounding box center [370, 71] width 36 height 12
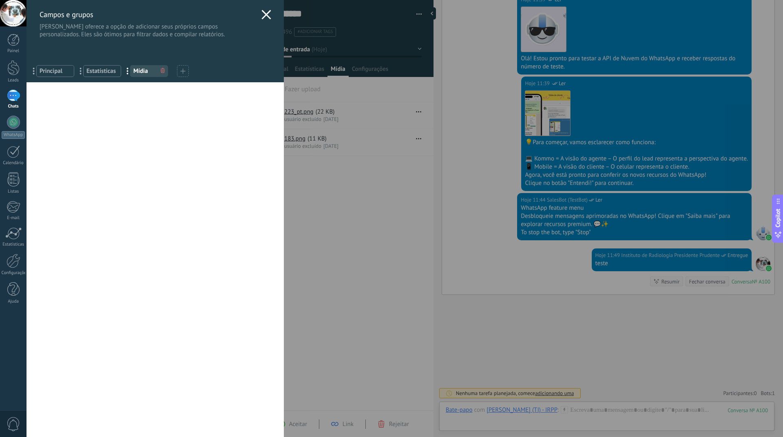
click at [60, 73] on span "Principal" at bounding box center [55, 71] width 31 height 8
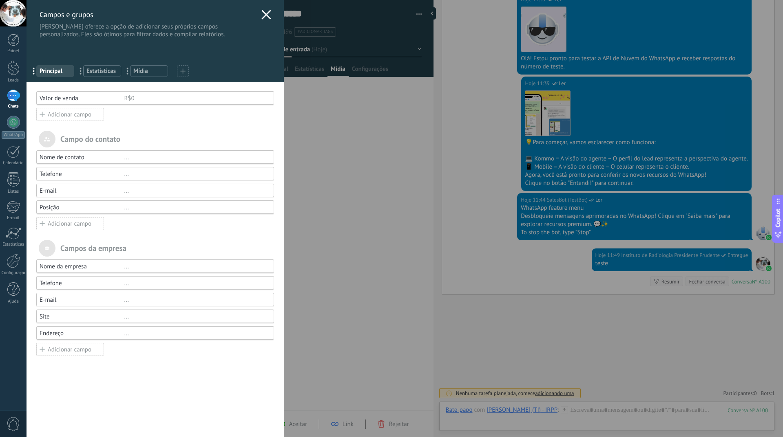
click at [98, 71] on span "Estatísticas" at bounding box center [101, 71] width 31 height 8
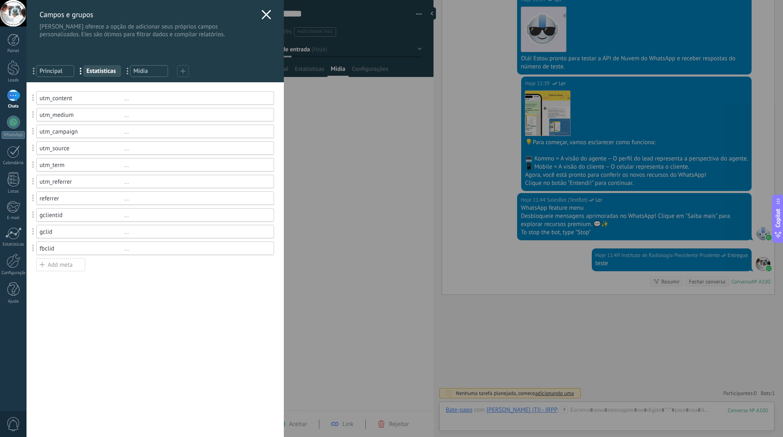
click at [156, 72] on span "Mídia" at bounding box center [148, 71] width 31 height 8
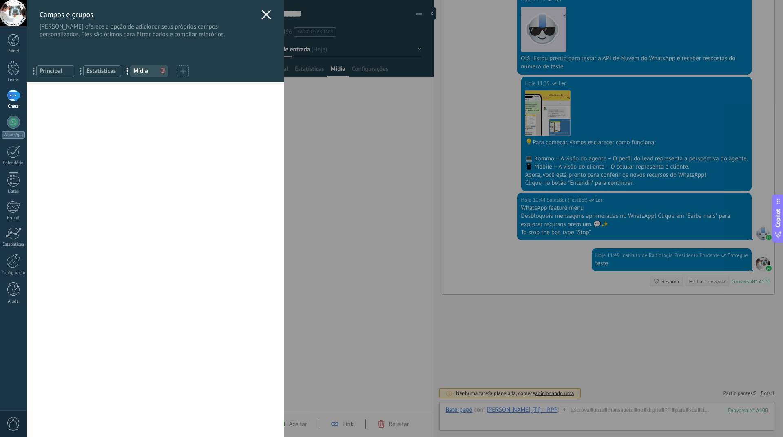
click at [53, 73] on span "Principal" at bounding box center [55, 71] width 31 height 8
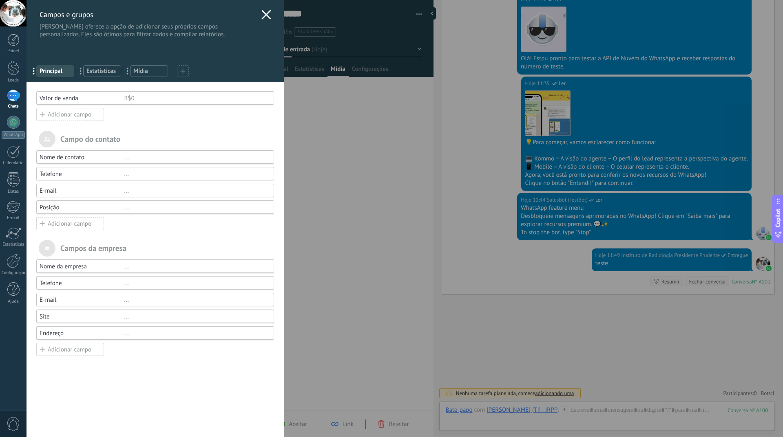
click at [329, 209] on div "Campos e grupos Kommo oferece a opção de adicionar seus próprios campos persona…" at bounding box center [404, 218] width 756 height 437
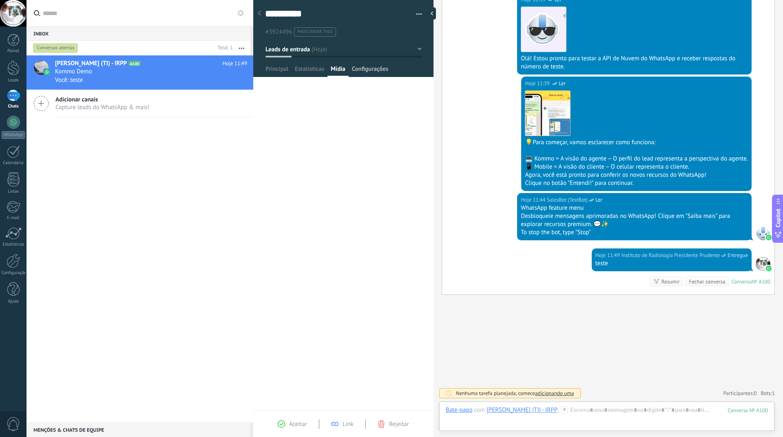
click at [366, 67] on span "Configurações" at bounding box center [370, 71] width 36 height 12
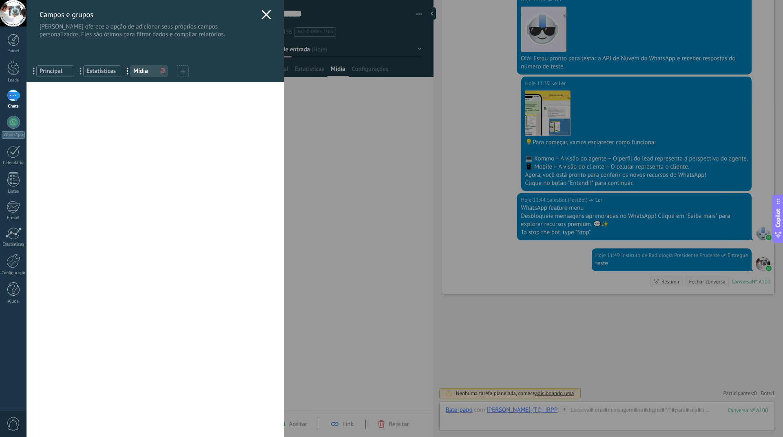
click at [266, 12] on use at bounding box center [265, 14] width 9 height 9
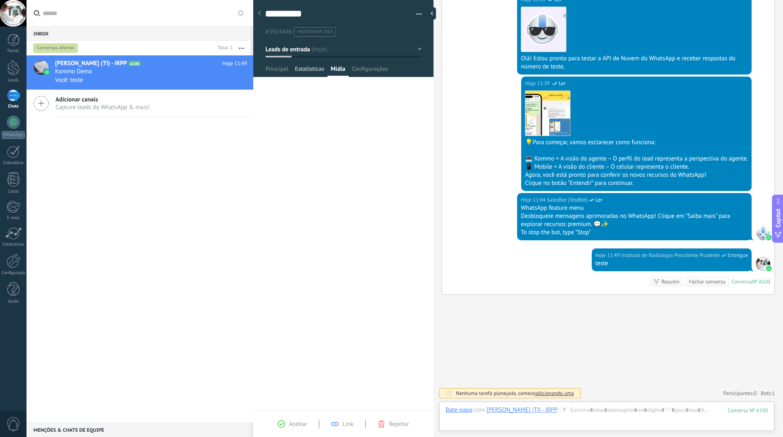
click at [312, 68] on span "Estatísticas" at bounding box center [309, 71] width 29 height 12
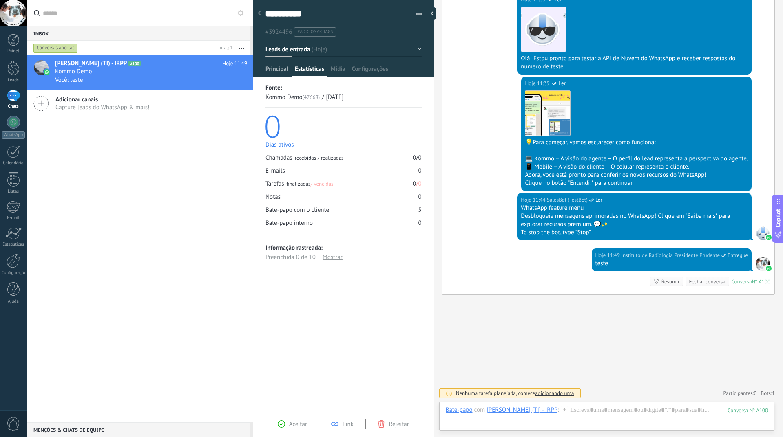
click at [282, 73] on span "Principal" at bounding box center [276, 71] width 23 height 12
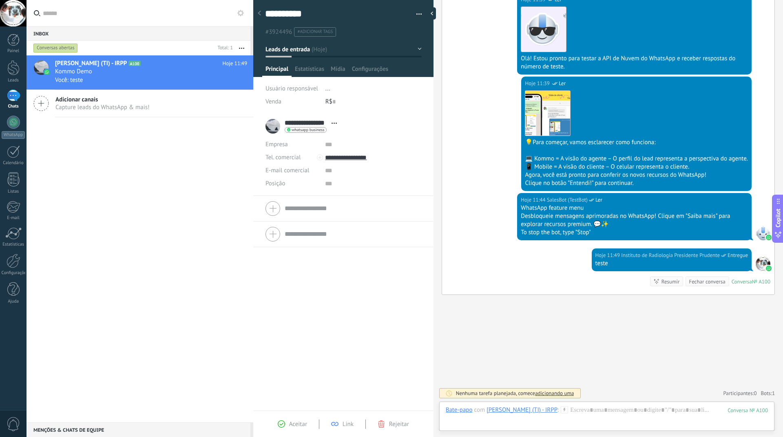
click at [13, 424] on span "0" at bounding box center [14, 424] width 14 height 14
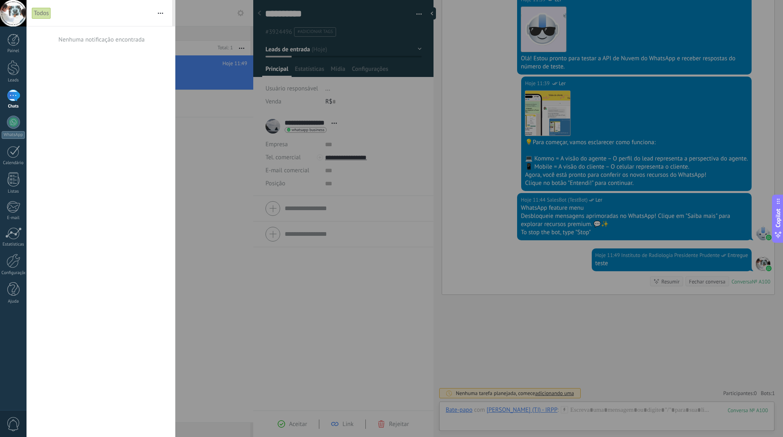
click at [162, 14] on button "button" at bounding box center [161, 13] width 18 height 26
click at [119, 173] on div "Nenhuma notificação encontrada" at bounding box center [100, 231] width 148 height 411
click at [204, 206] on div at bounding box center [391, 218] width 783 height 437
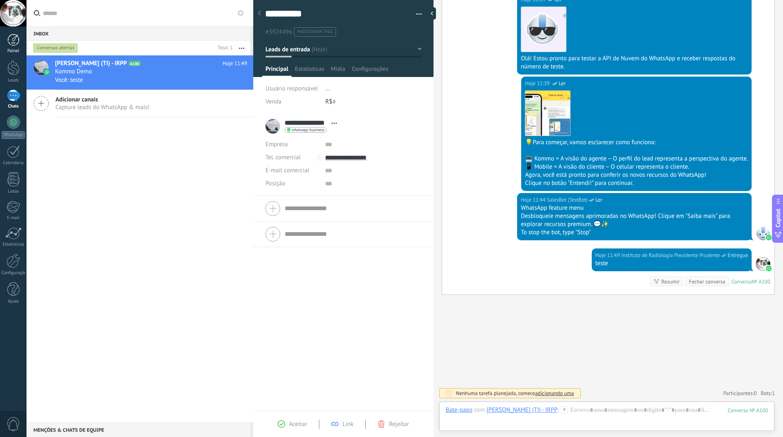
click at [11, 41] on div at bounding box center [13, 40] width 12 height 12
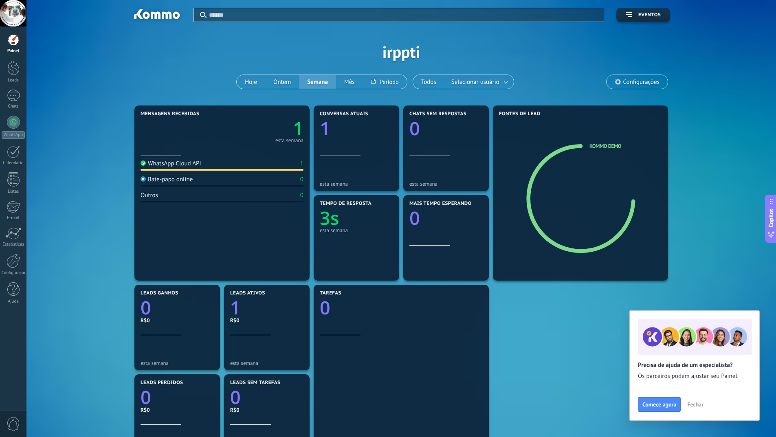
click at [176, 180] on div "Bate-papo online" at bounding box center [167, 180] width 52 height 8
click at [177, 163] on div "WhatsApp Cloud API" at bounding box center [171, 164] width 61 height 8
click at [296, 126] on text "1" at bounding box center [298, 128] width 11 height 25
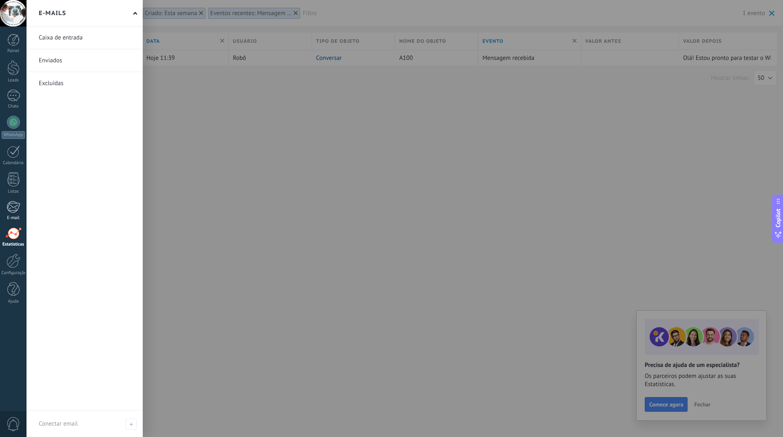
click at [15, 210] on div at bounding box center [13, 207] width 13 height 12
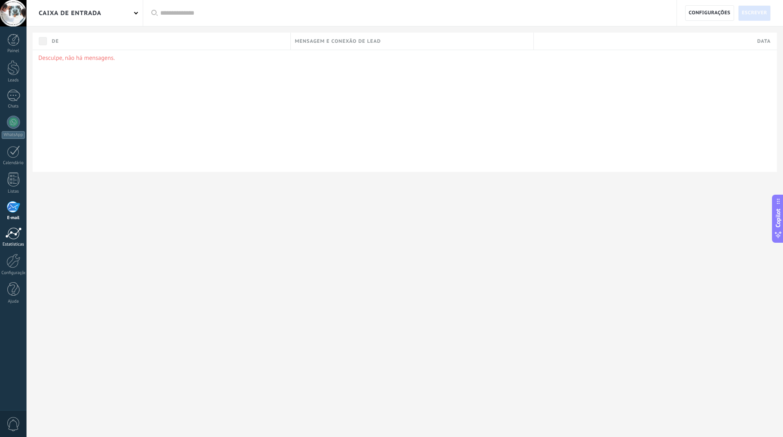
click at [16, 236] on div at bounding box center [13, 233] width 16 height 12
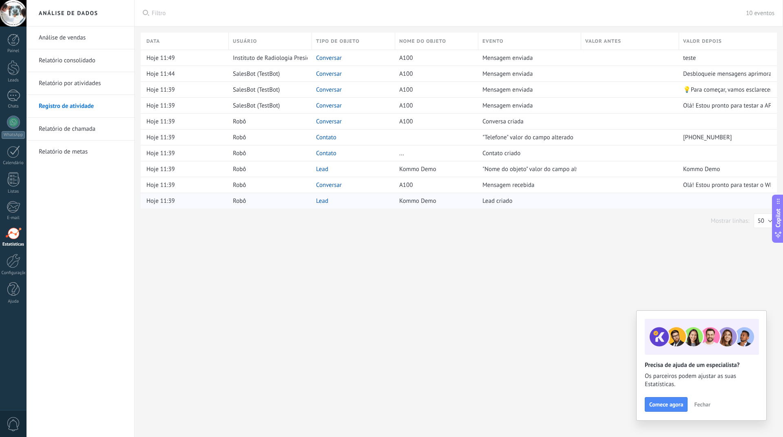
click at [319, 201] on link "Lead" at bounding box center [322, 201] width 12 height 8
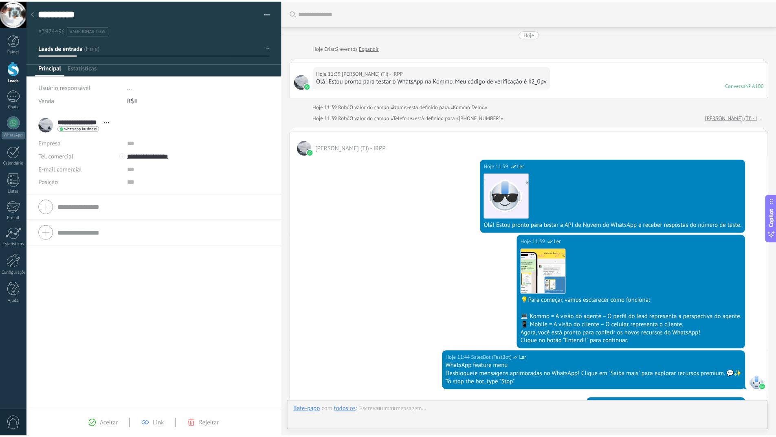
scroll to position [150, 0]
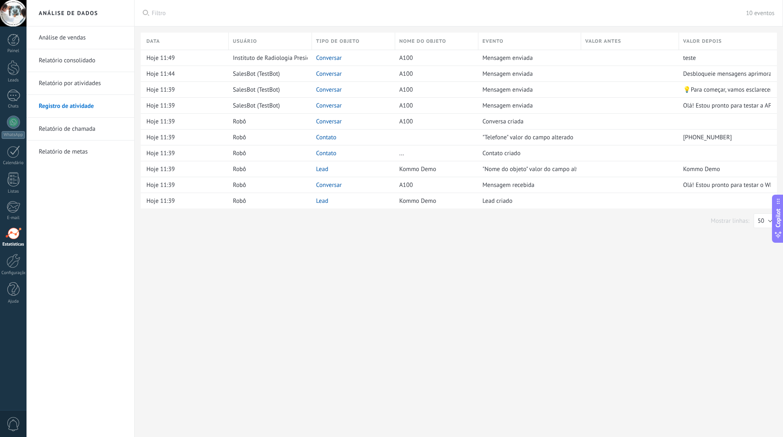
click at [84, 128] on link "Relatório de chamada" at bounding box center [82, 129] width 87 height 23
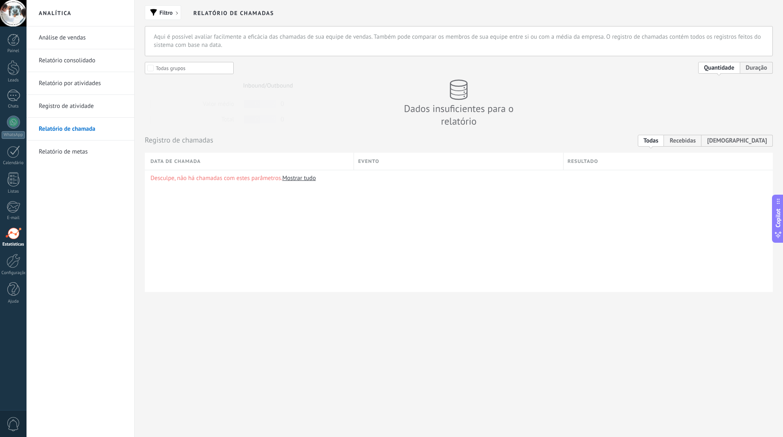
click at [74, 150] on link "Relatório de metas" at bounding box center [82, 152] width 87 height 23
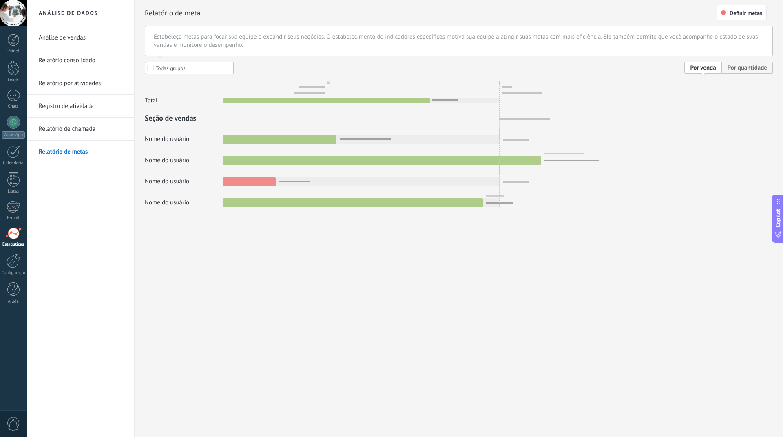
click at [70, 84] on link "Relatório por atividades" at bounding box center [82, 83] width 87 height 23
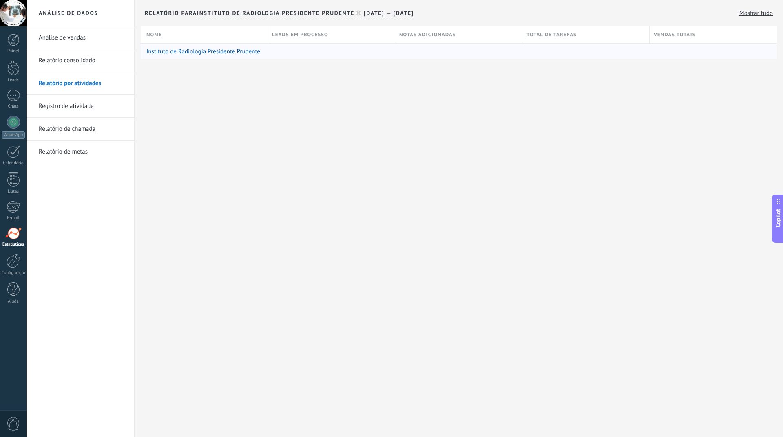
click at [181, 54] on link "Instituto de Radiologia Presidente Prudente" at bounding box center [203, 52] width 114 height 8
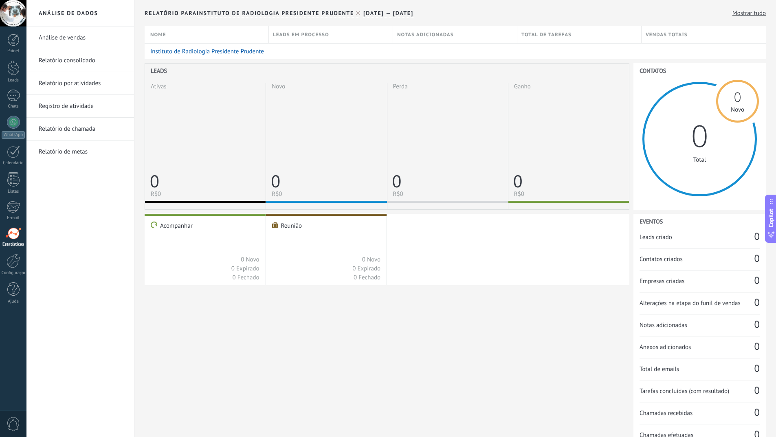
click at [296, 37] on span "Leads em processo" at bounding box center [301, 35] width 56 height 8
click at [90, 63] on link "Relatório consolidado" at bounding box center [82, 60] width 87 height 23
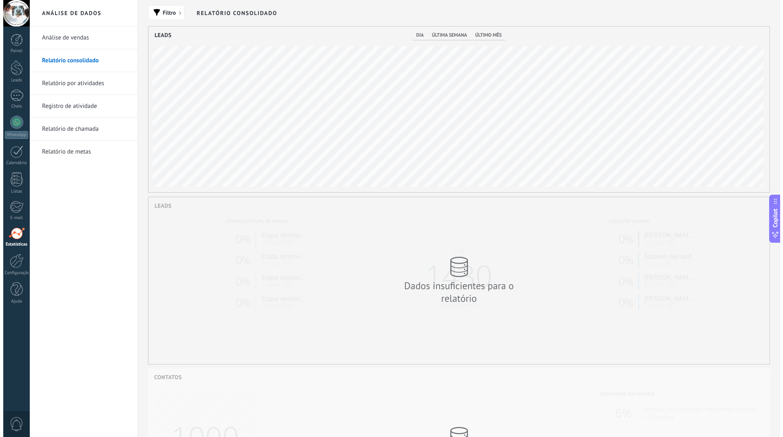
scroll to position [166, 621]
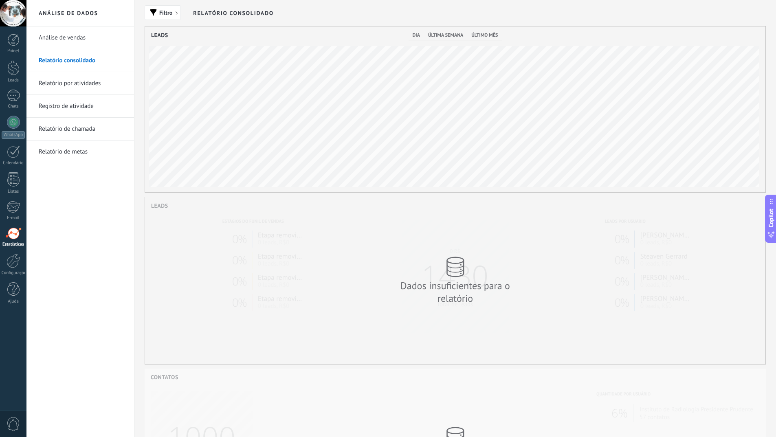
click at [77, 40] on link "Análise de vendas" at bounding box center [82, 37] width 87 height 23
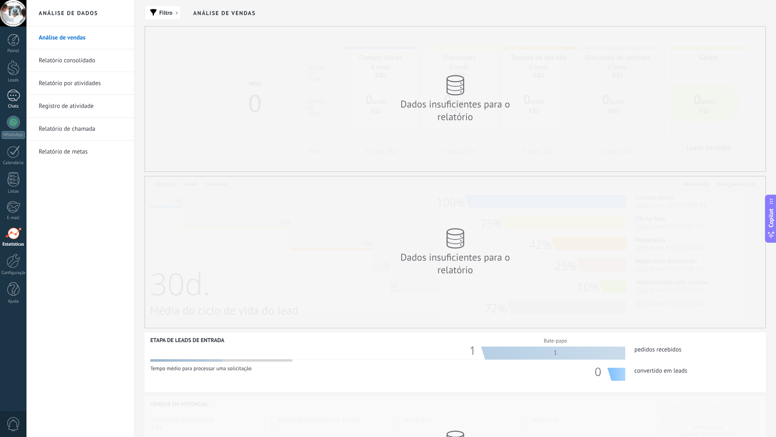
click at [12, 101] on div at bounding box center [13, 96] width 13 height 12
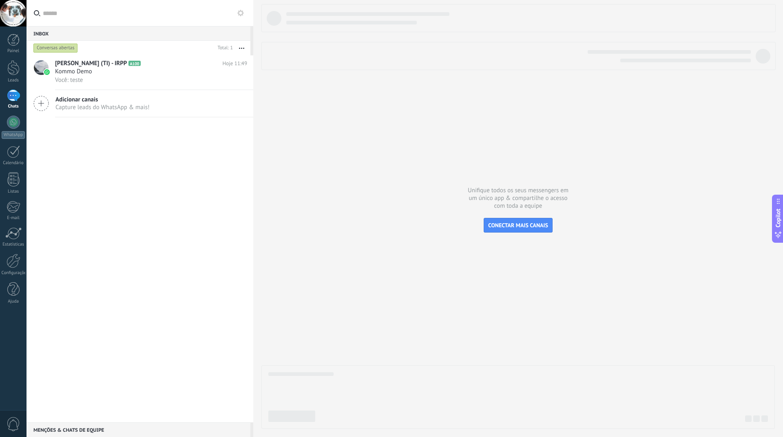
click at [57, 432] on div "Menções & Chats de equipe 0" at bounding box center [138, 430] width 224 height 15
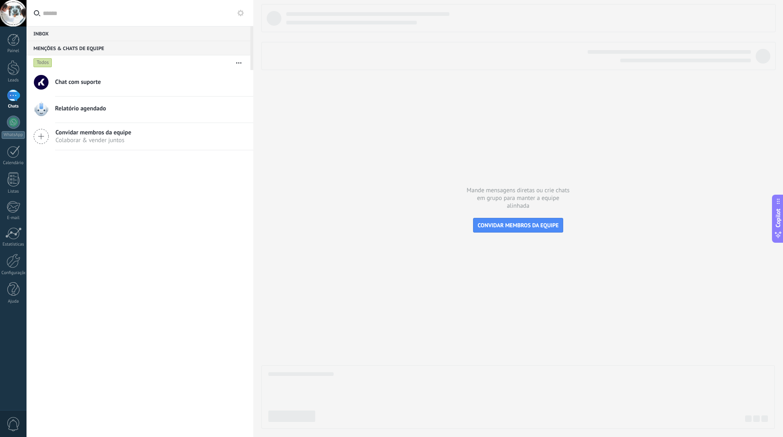
click at [82, 33] on div "Inbox 0" at bounding box center [138, 33] width 224 height 15
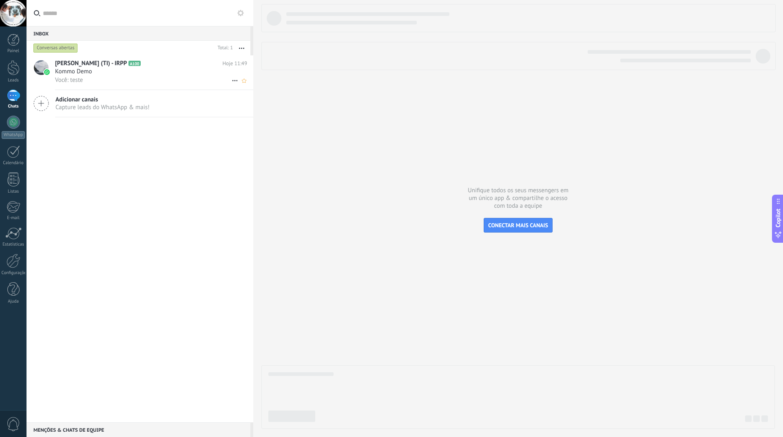
click at [102, 66] on h2 "Neto (TI) - IRPP A100" at bounding box center [139, 64] width 168 height 8
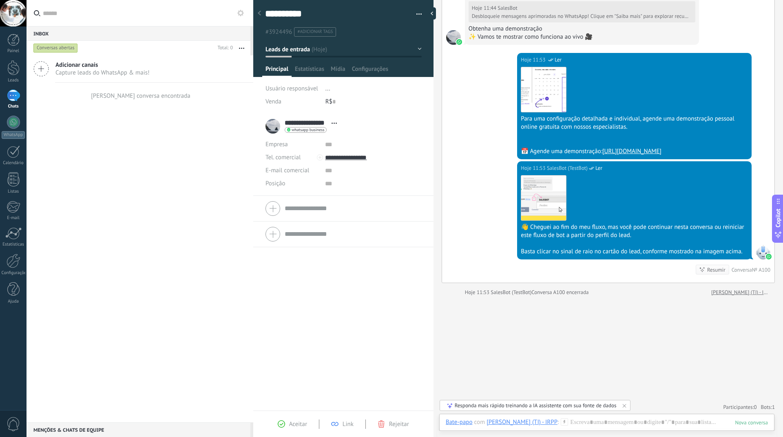
scroll to position [467, 0]
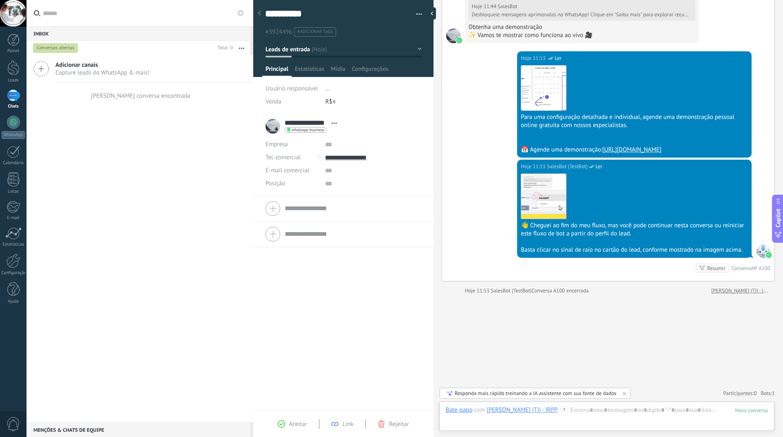
click at [11, 96] on div "1" at bounding box center [13, 96] width 13 height 12
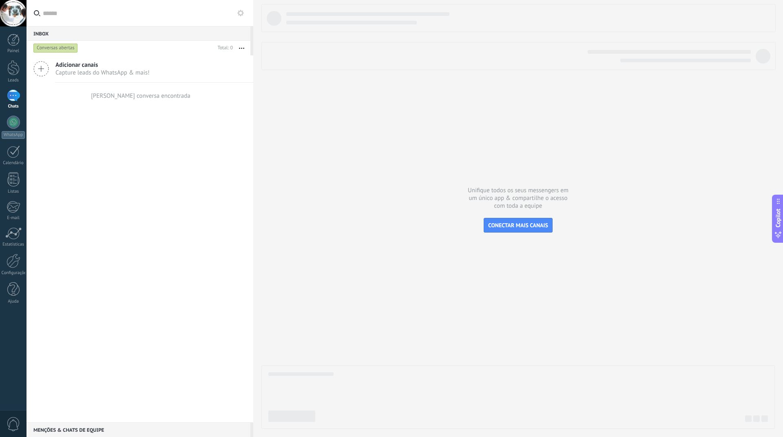
click at [11, 97] on div "1" at bounding box center [13, 96] width 13 height 12
click at [13, 119] on div at bounding box center [13, 122] width 13 height 13
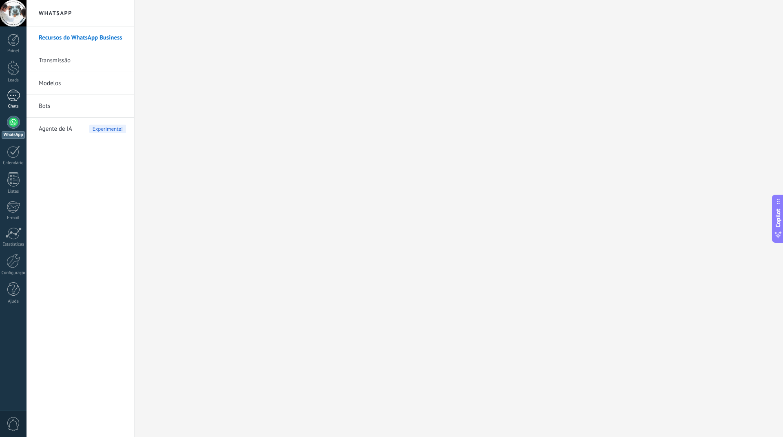
click at [14, 104] on link "1 Chats" at bounding box center [13, 100] width 26 height 20
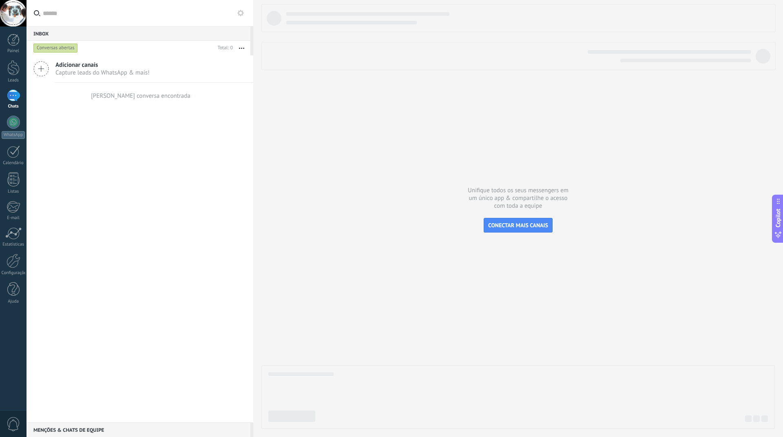
click at [66, 50] on div "Conversas abertas" at bounding box center [55, 48] width 44 height 10
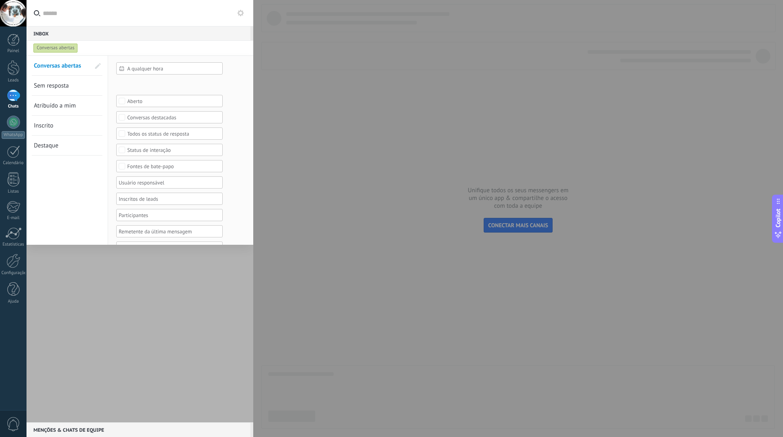
click at [66, 50] on div "Conversas abertas" at bounding box center [55, 48] width 44 height 10
drag, startPoint x: 124, startPoint y: 281, endPoint x: 194, endPoint y: 148, distance: 150.2
click at [124, 279] on div at bounding box center [139, 238] width 227 height 367
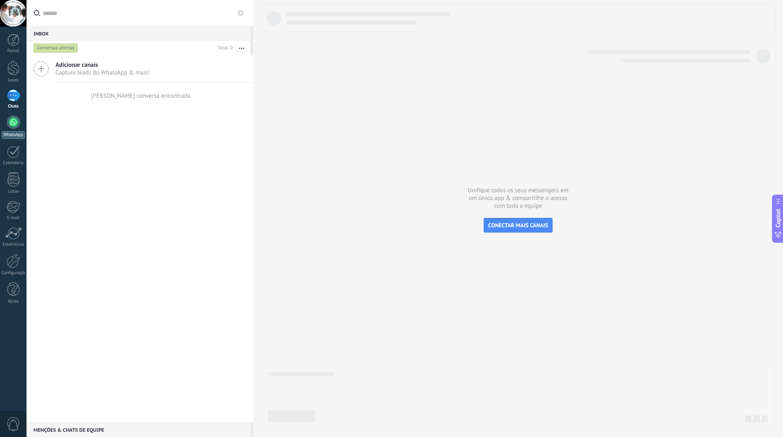
click at [14, 130] on link "WhatsApp" at bounding box center [13, 127] width 26 height 23
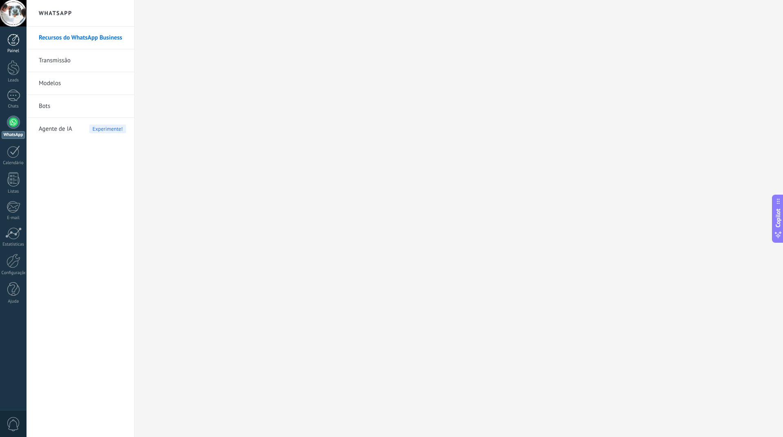
click at [11, 40] on div at bounding box center [13, 40] width 12 height 12
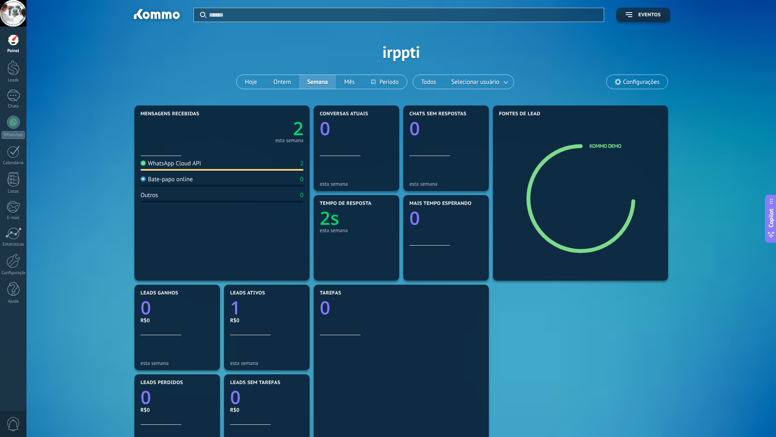
click at [298, 130] on text "2" at bounding box center [298, 128] width 11 height 25
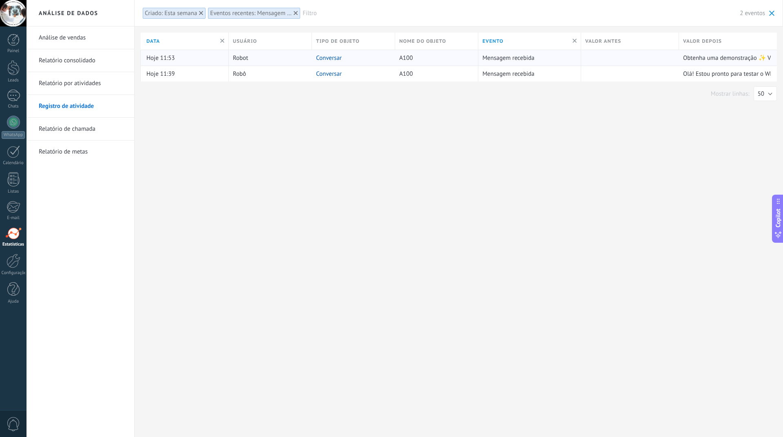
click at [330, 59] on link "Conversar" at bounding box center [329, 58] width 26 height 8
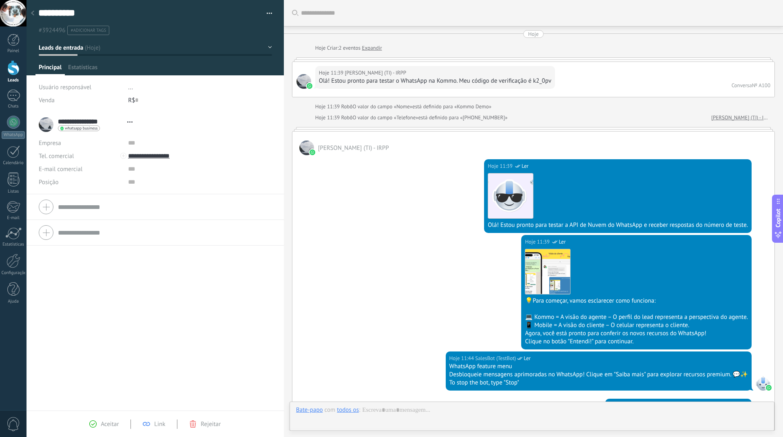
type textarea "**********"
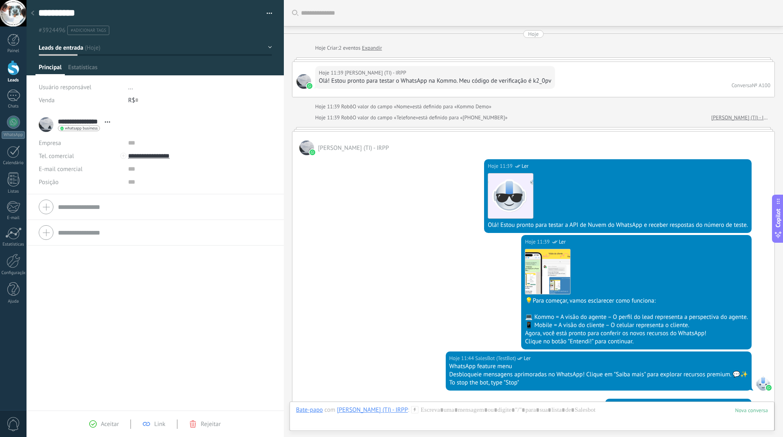
scroll to position [434, 0]
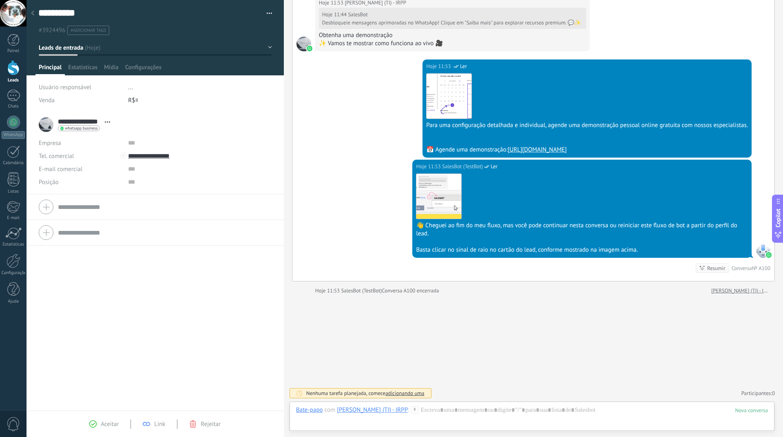
click at [265, 13] on button "button" at bounding box center [266, 13] width 12 height 12
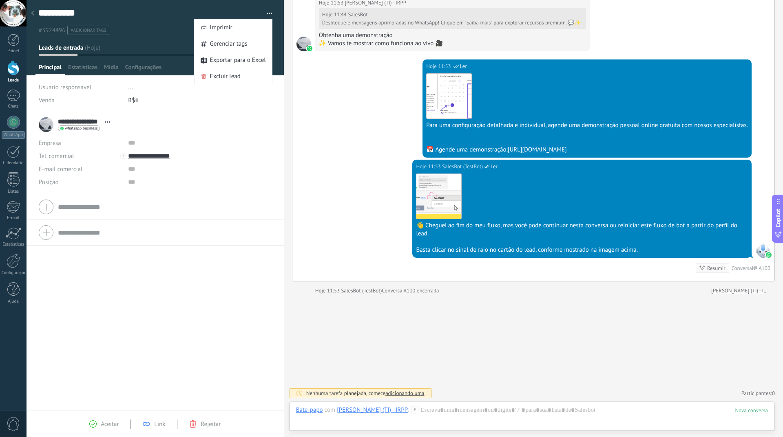
click at [117, 286] on div "**********" at bounding box center [154, 274] width 257 height 325
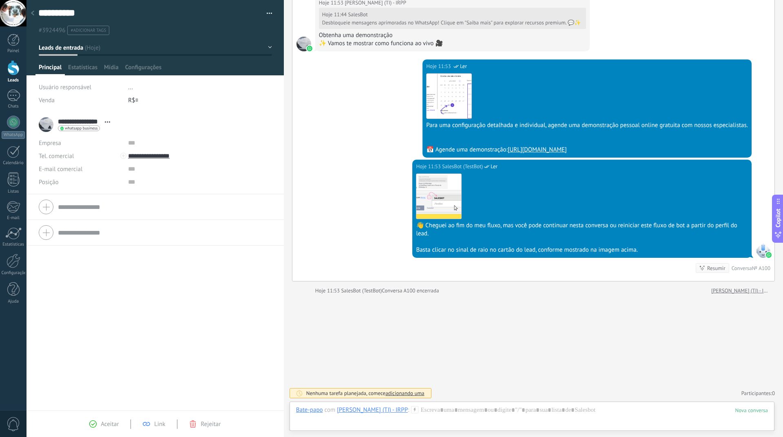
click at [71, 128] on span "whatsapp business" at bounding box center [81, 128] width 33 height 4
click at [168, 284] on div at bounding box center [391, 218] width 783 height 437
